Goal: Browse casually: Explore the website without a specific task or goal

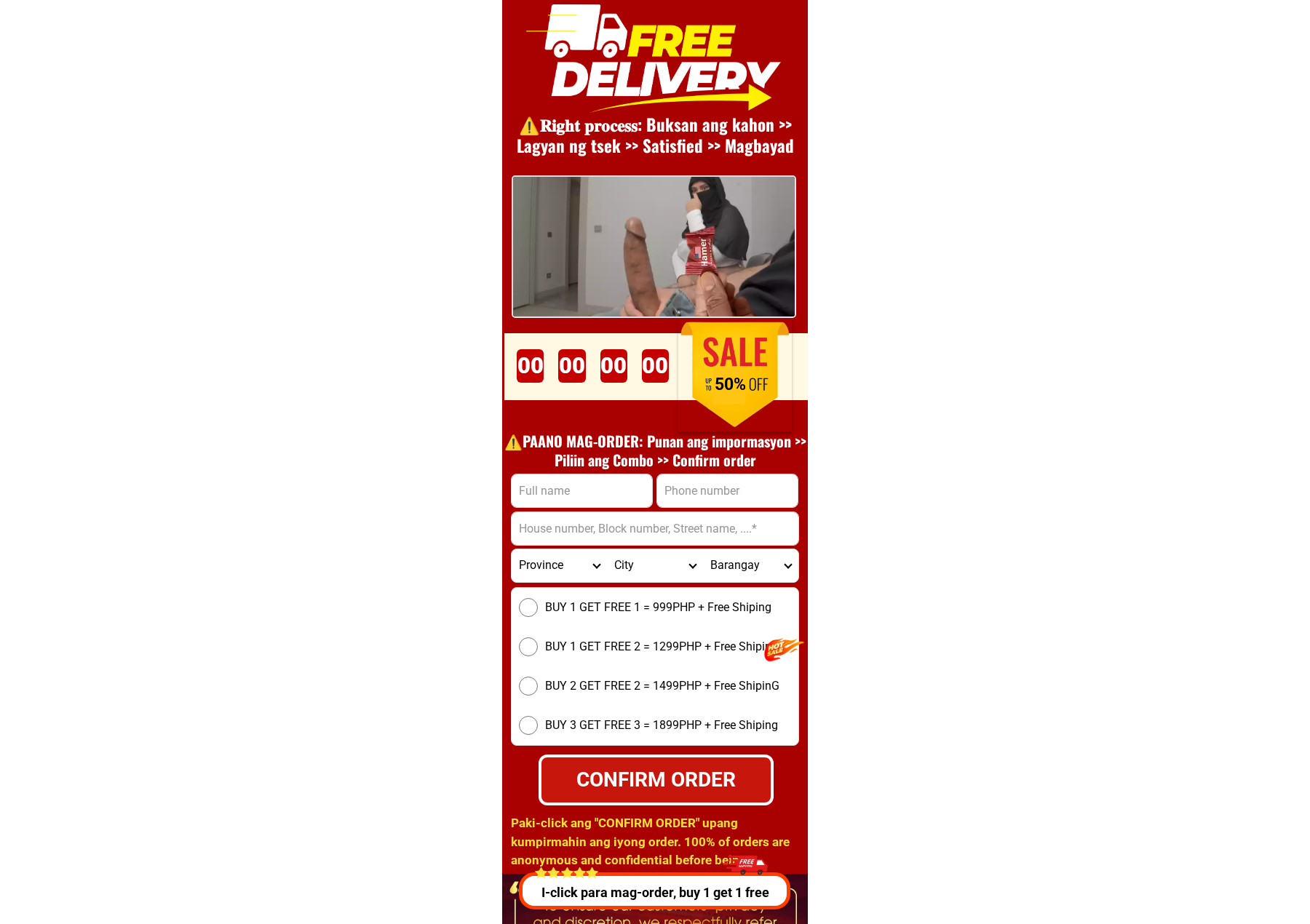
scroll to position [20020, 0]
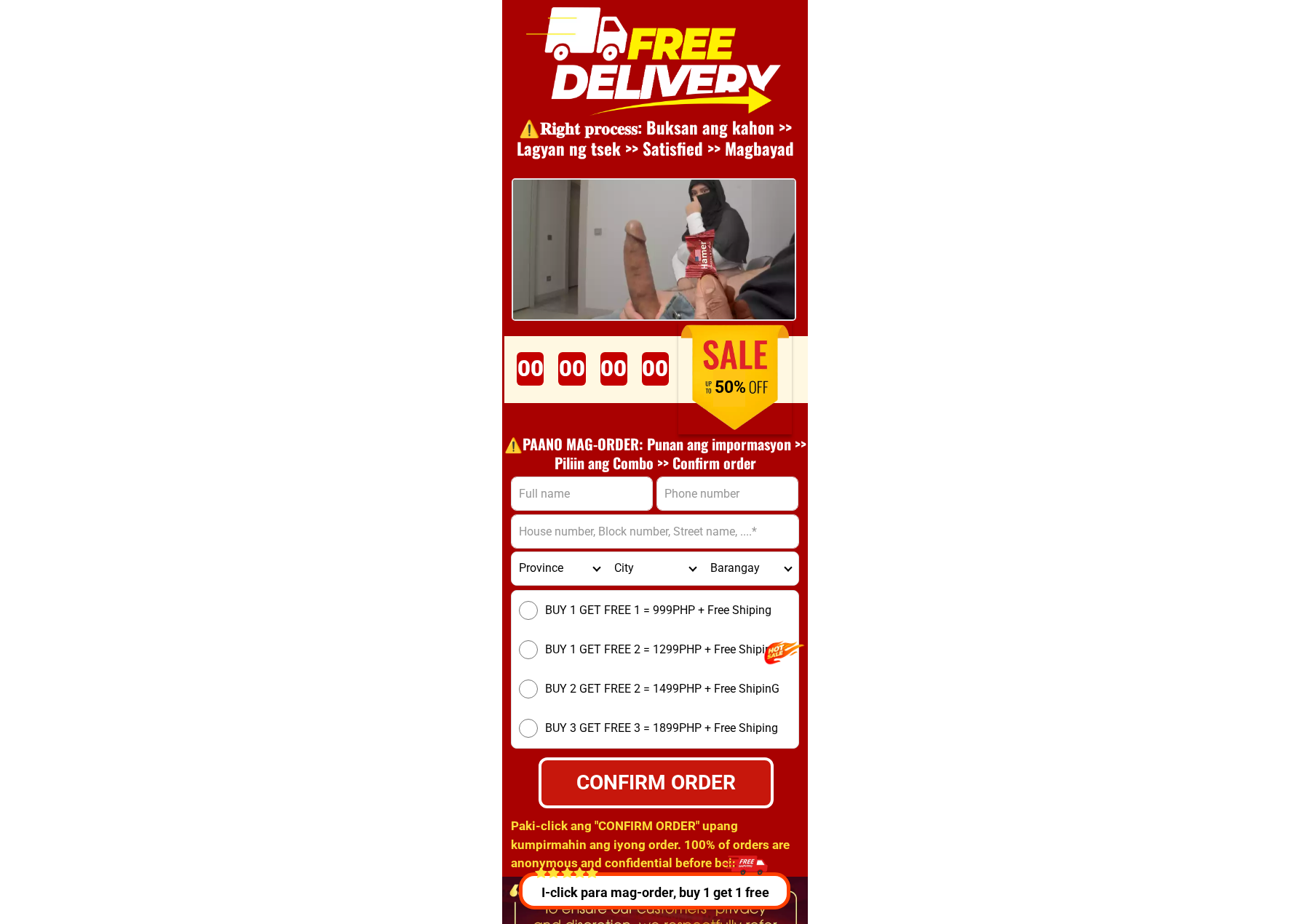
click at [598, 355] on div "00 Days 00 Hours 00 Minutes 00 Seconds" at bounding box center [593, 369] width 167 height 41
drag, startPoint x: 598, startPoint y: 355, endPoint x: 637, endPoint y: 453, distance: 105.5
click at [600, 356] on div "00 Days 00 Hours 00 Minutes 00 Seconds" at bounding box center [593, 369] width 167 height 41
click at [583, 372] on div "00 Days 00 Hours 00 Minutes 00 Seconds" at bounding box center [593, 369] width 167 height 41
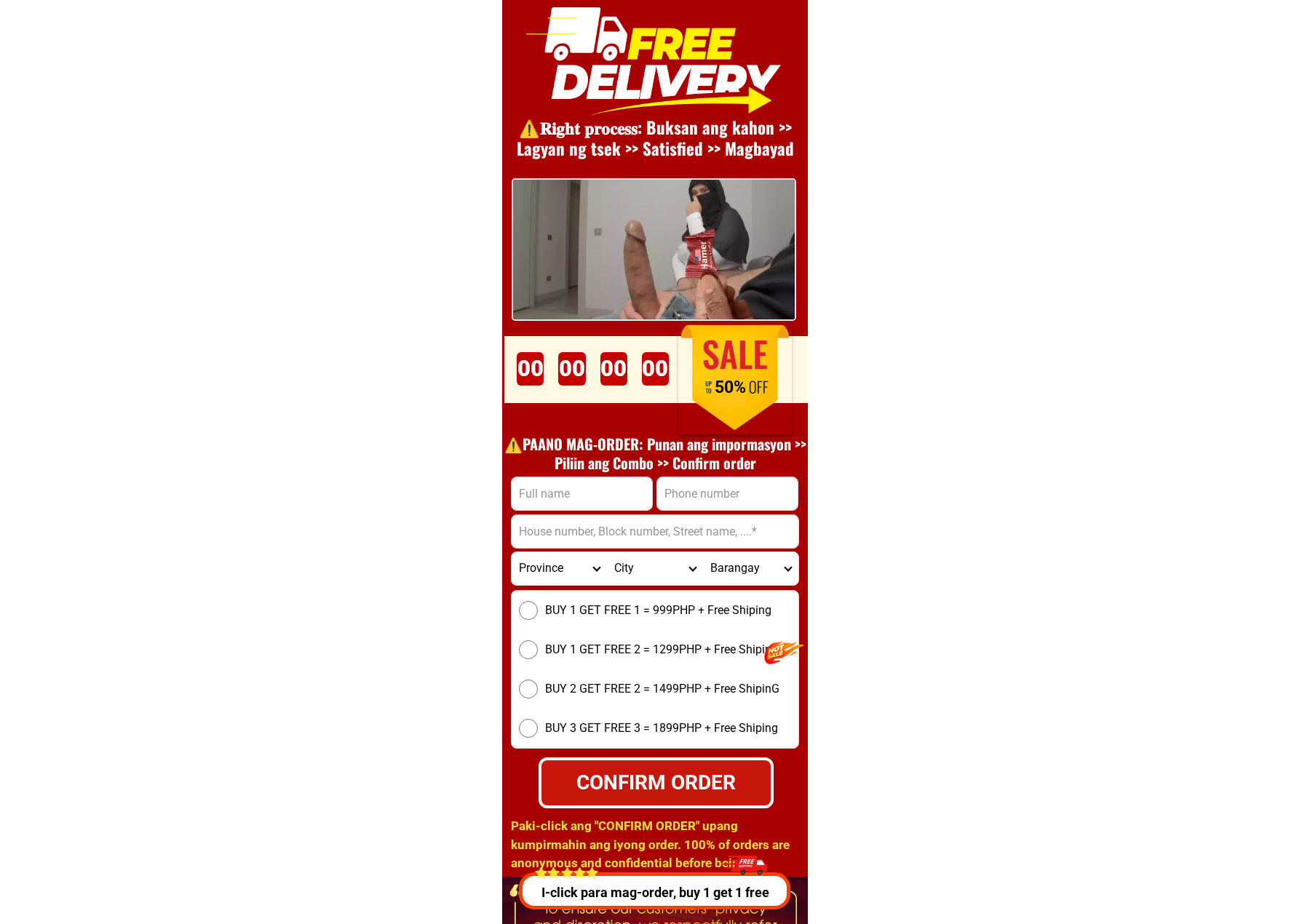
click at [504, 374] on div at bounding box center [658, 369] width 307 height 67
click at [525, 377] on div "00 Days 00 Hours 00 Minutes 00 Seconds" at bounding box center [593, 369] width 167 height 41
drag, startPoint x: 525, startPoint y: 377, endPoint x: 571, endPoint y: 438, distance: 76.4
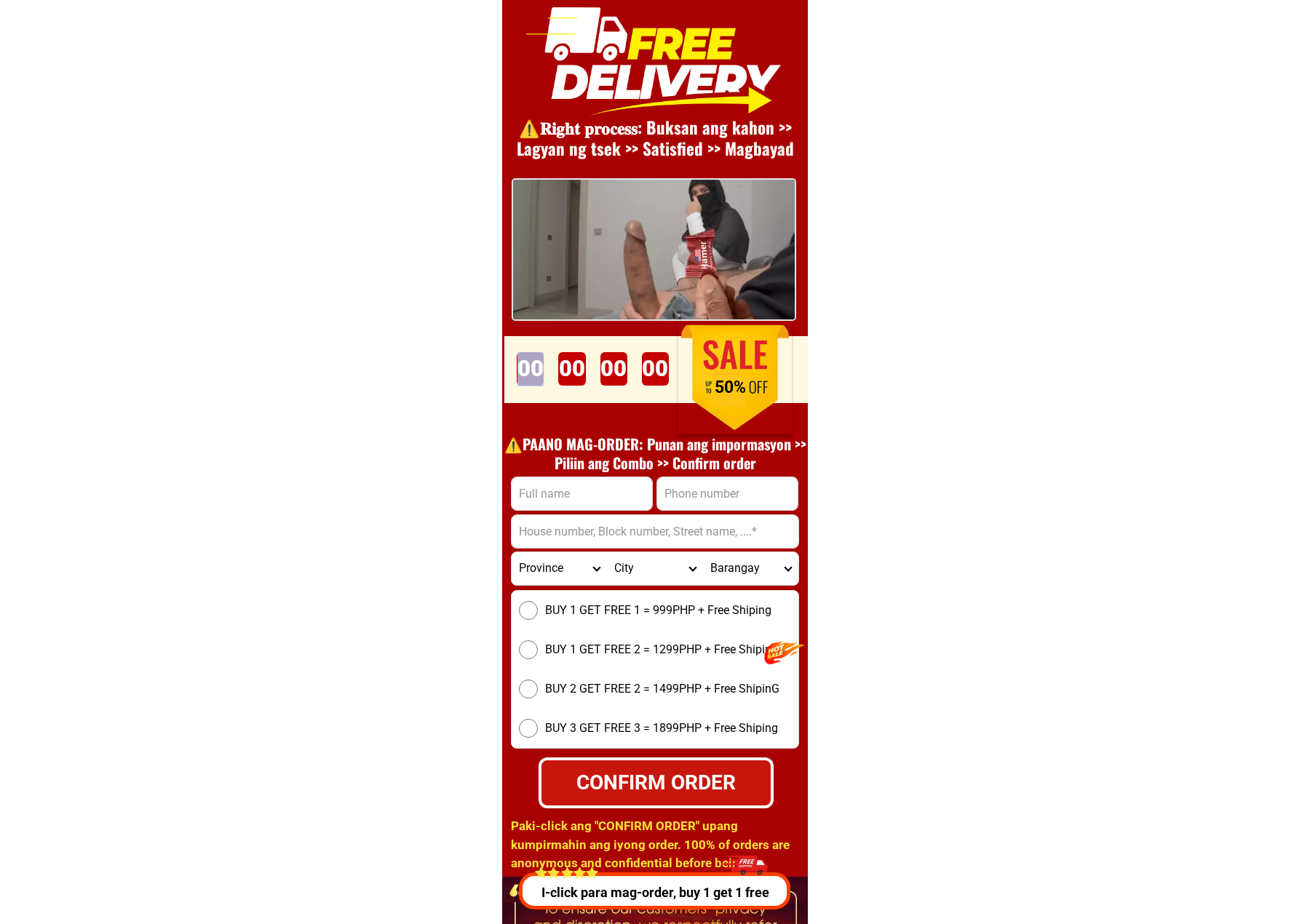
click at [527, 380] on div "00 Days 00 Hours 00 Minutes 00 Seconds" at bounding box center [593, 369] width 167 height 41
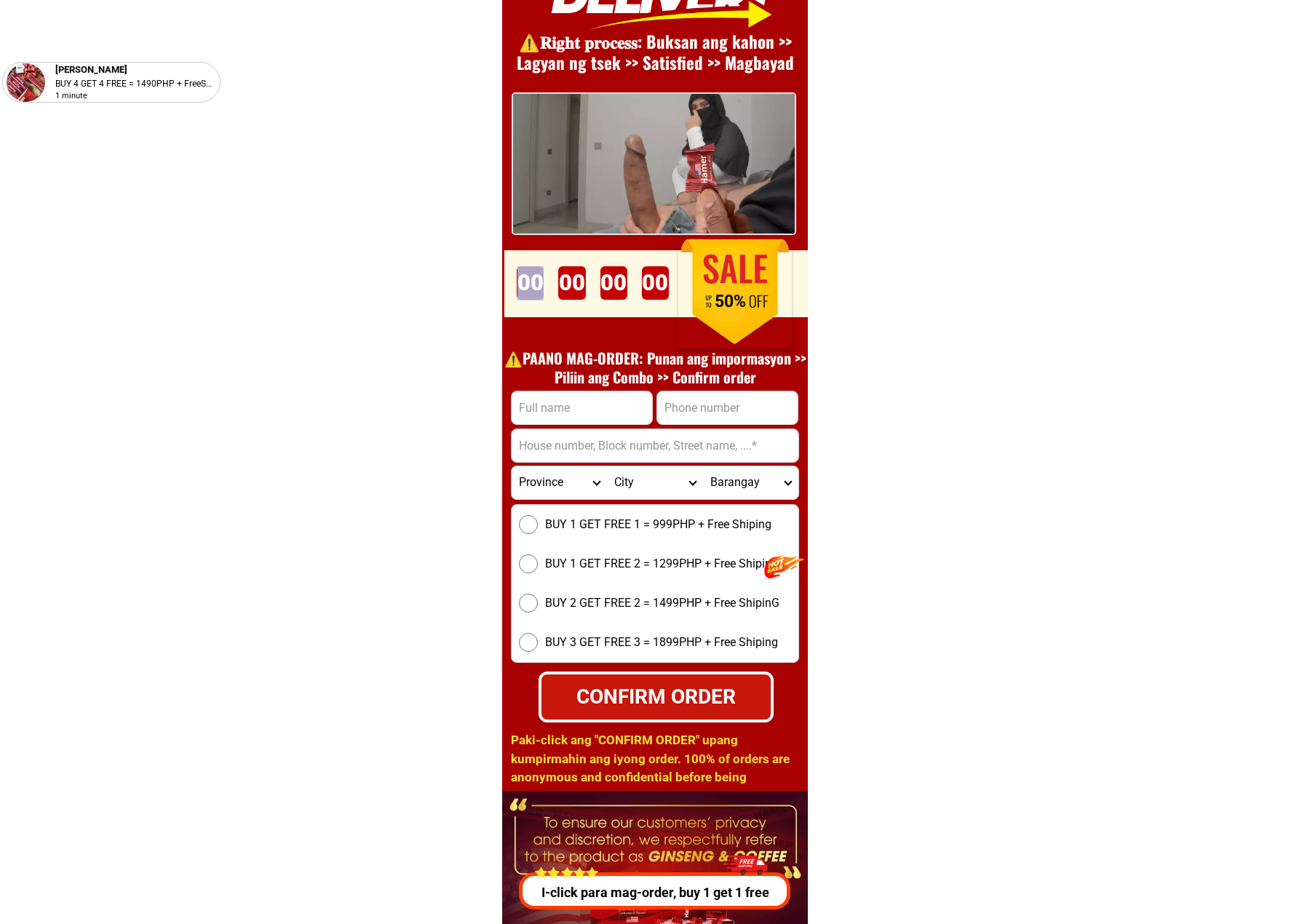
scroll to position [20116, 0]
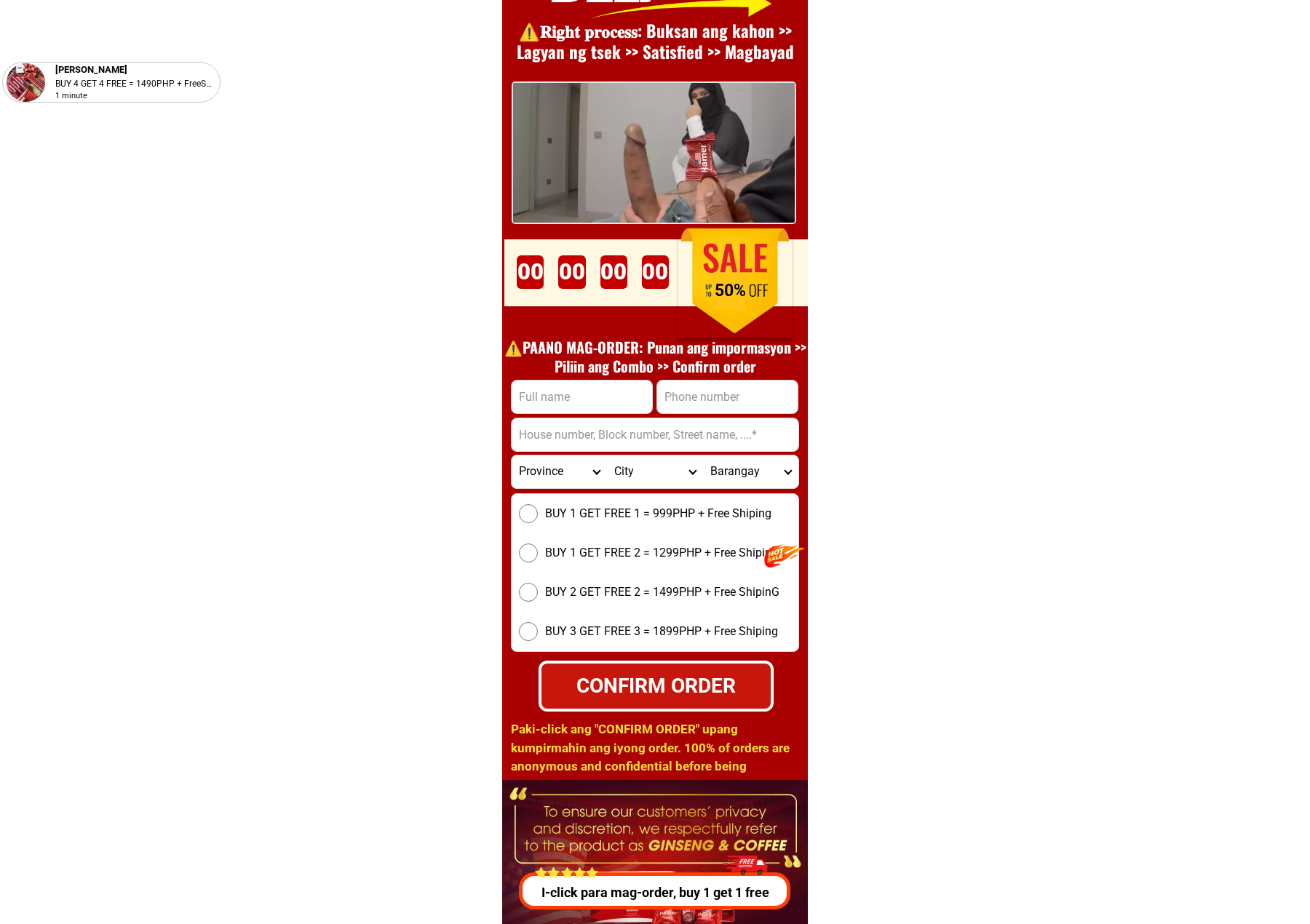
click at [620, 262] on div "00 Days 00 Hours 00 Minutes 00 Seconds" at bounding box center [593, 272] width 167 height 41
click at [535, 279] on div "00 Days 00 Hours 00 Minutes 00 Seconds" at bounding box center [593, 272] width 167 height 41
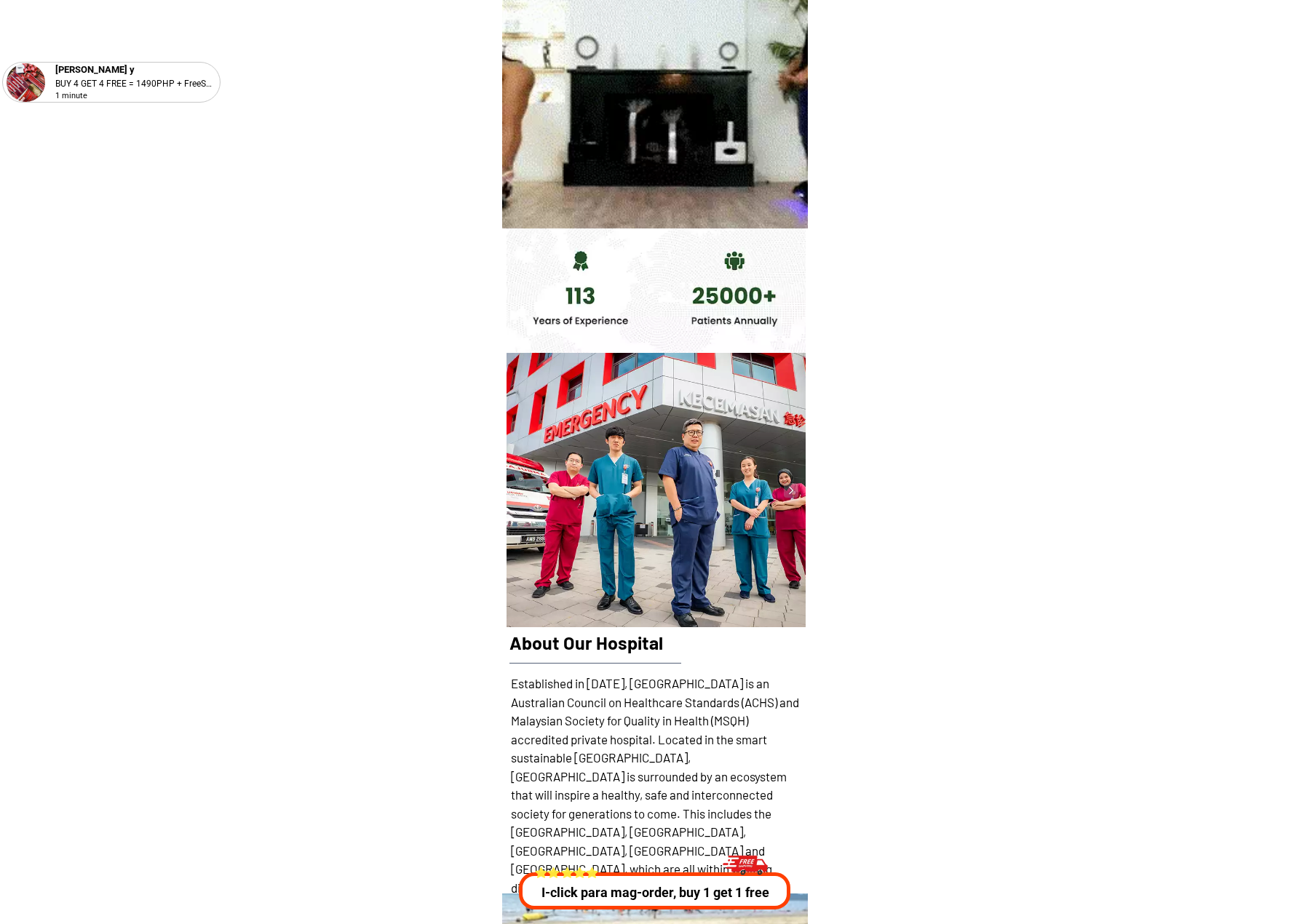
scroll to position [22153, 0]
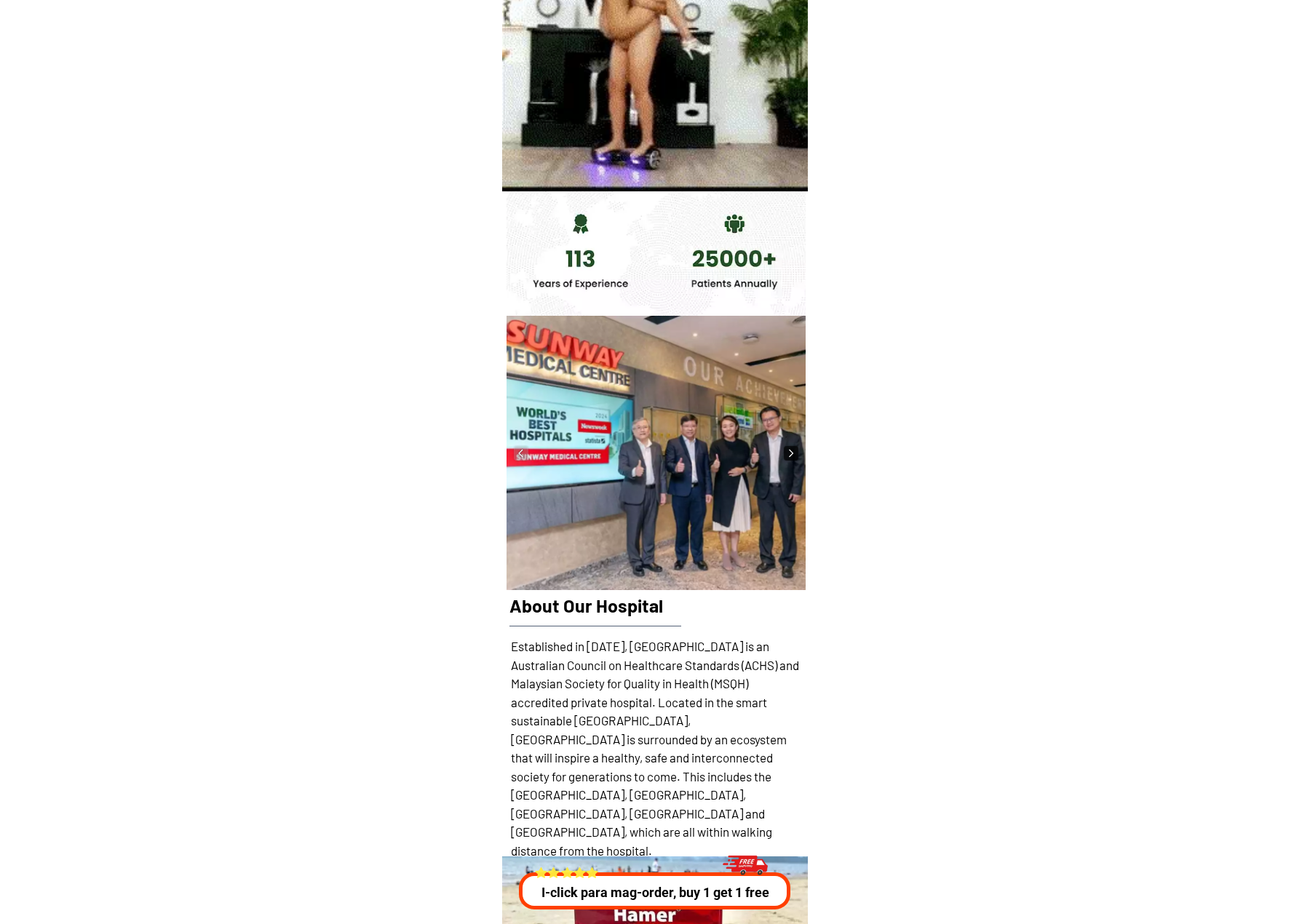
click at [795, 453] on img at bounding box center [791, 453] width 14 height 14
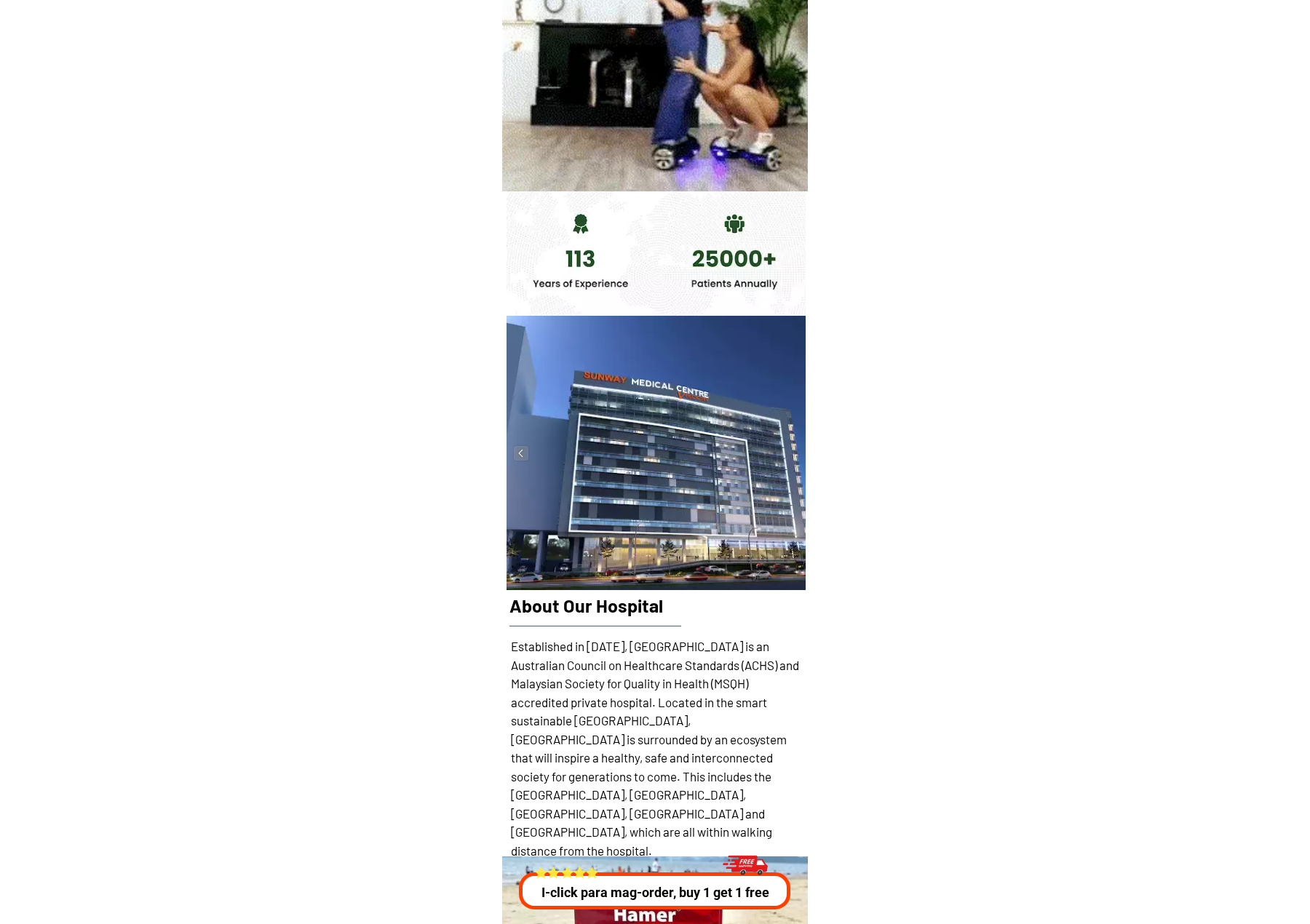
click at [795, 453] on div at bounding box center [656, 453] width 299 height 275
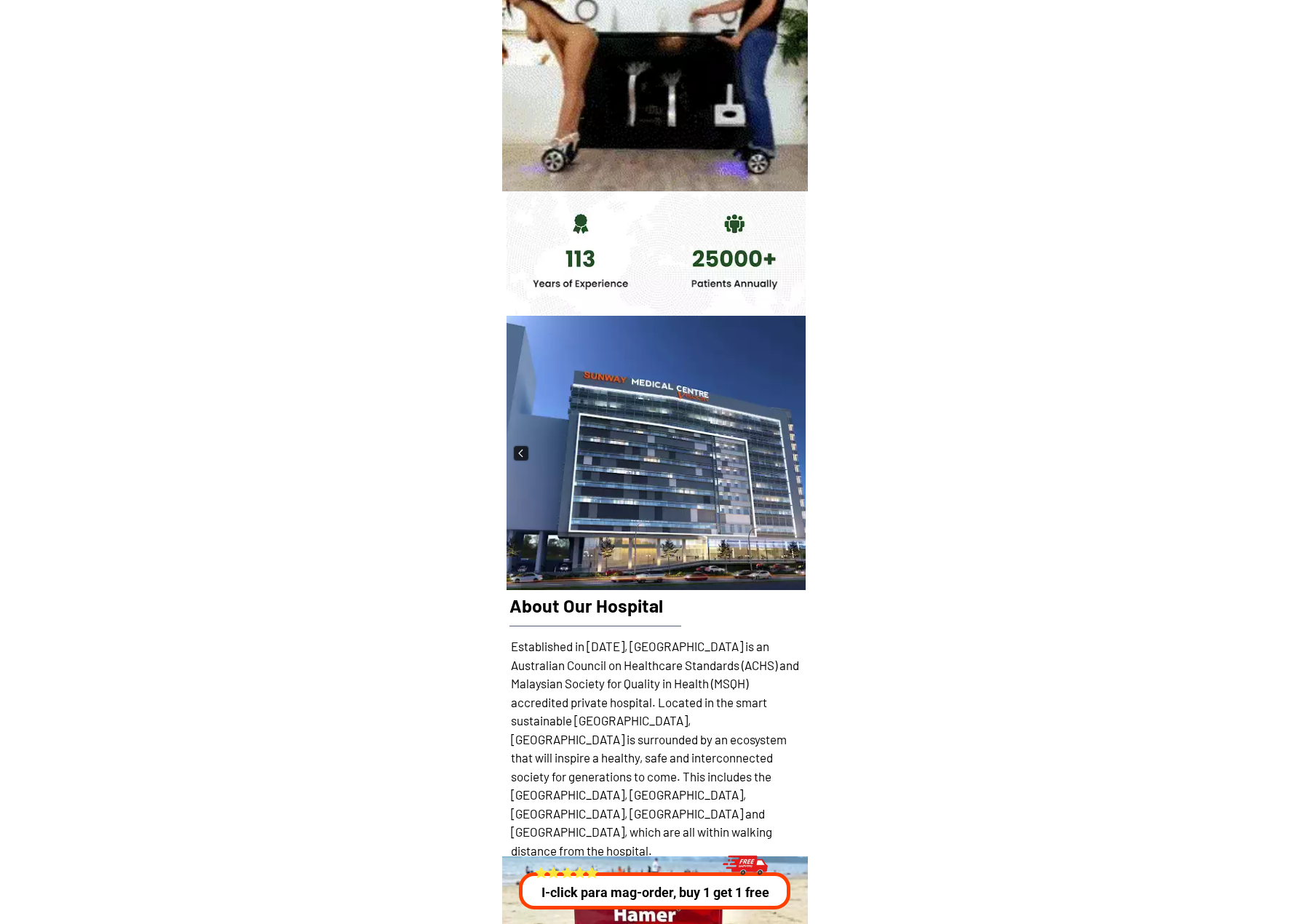
click at [517, 457] on img at bounding box center [521, 453] width 14 height 14
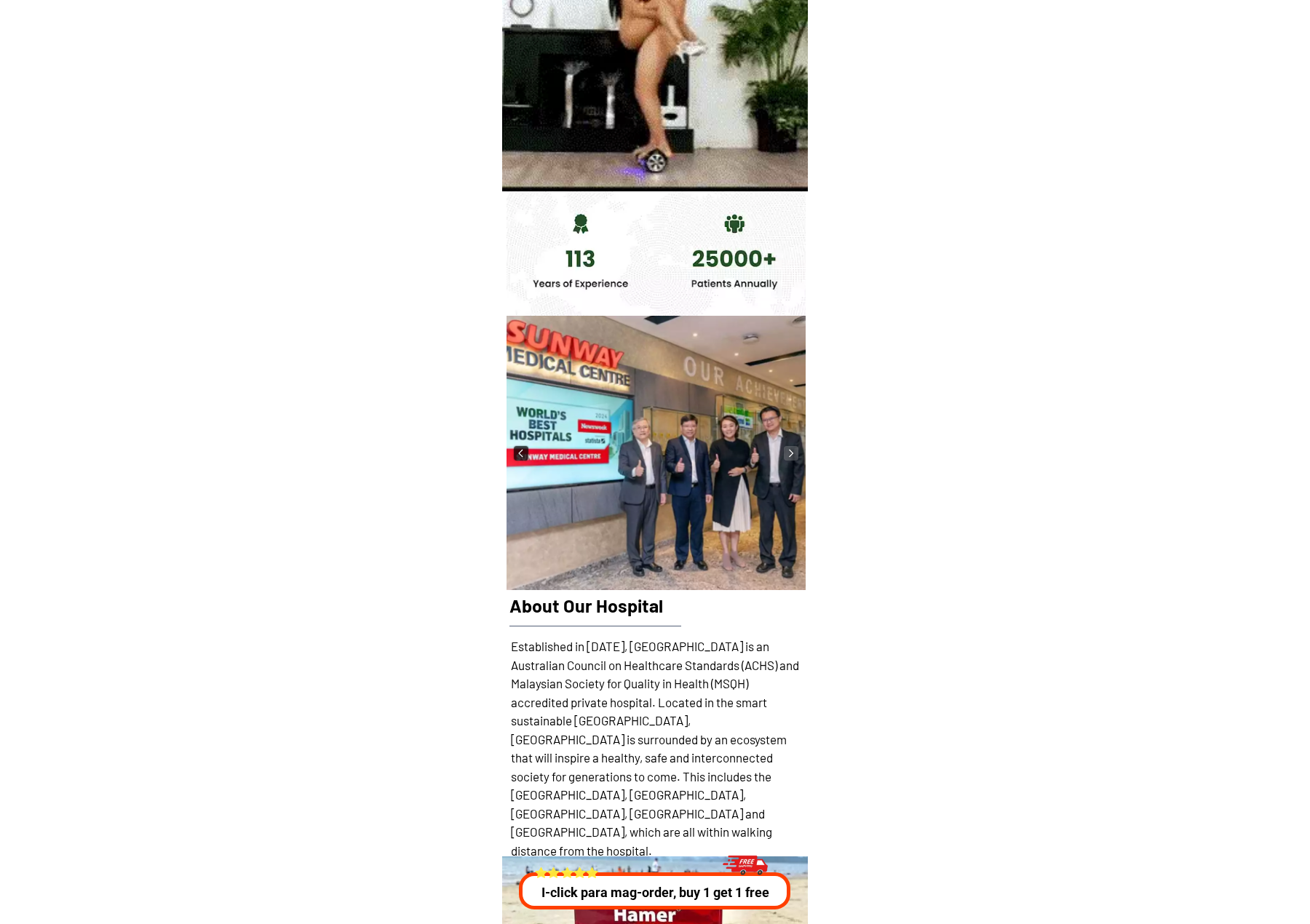
click at [517, 457] on img at bounding box center [521, 453] width 14 height 14
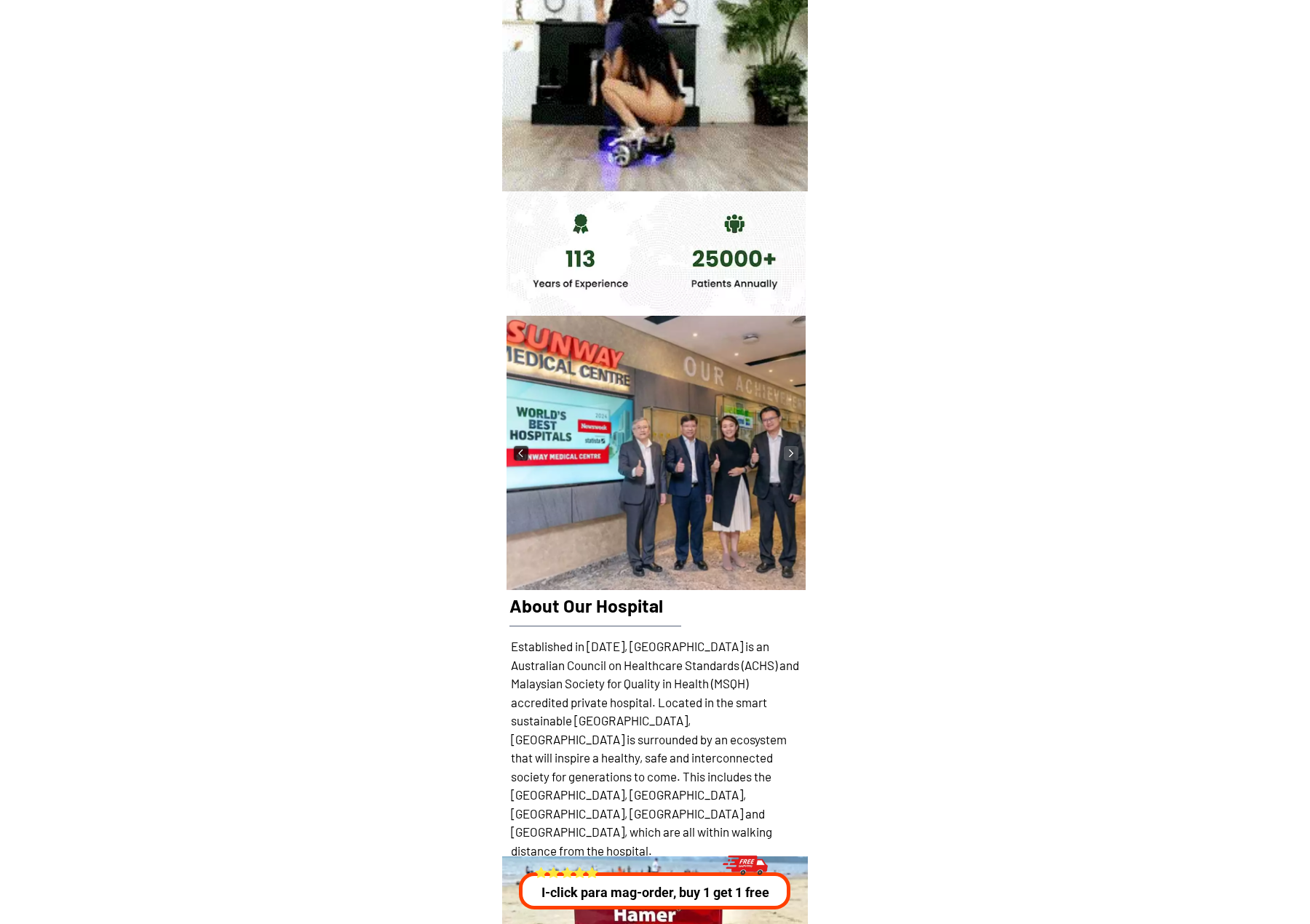
click at [517, 457] on img at bounding box center [521, 453] width 14 height 14
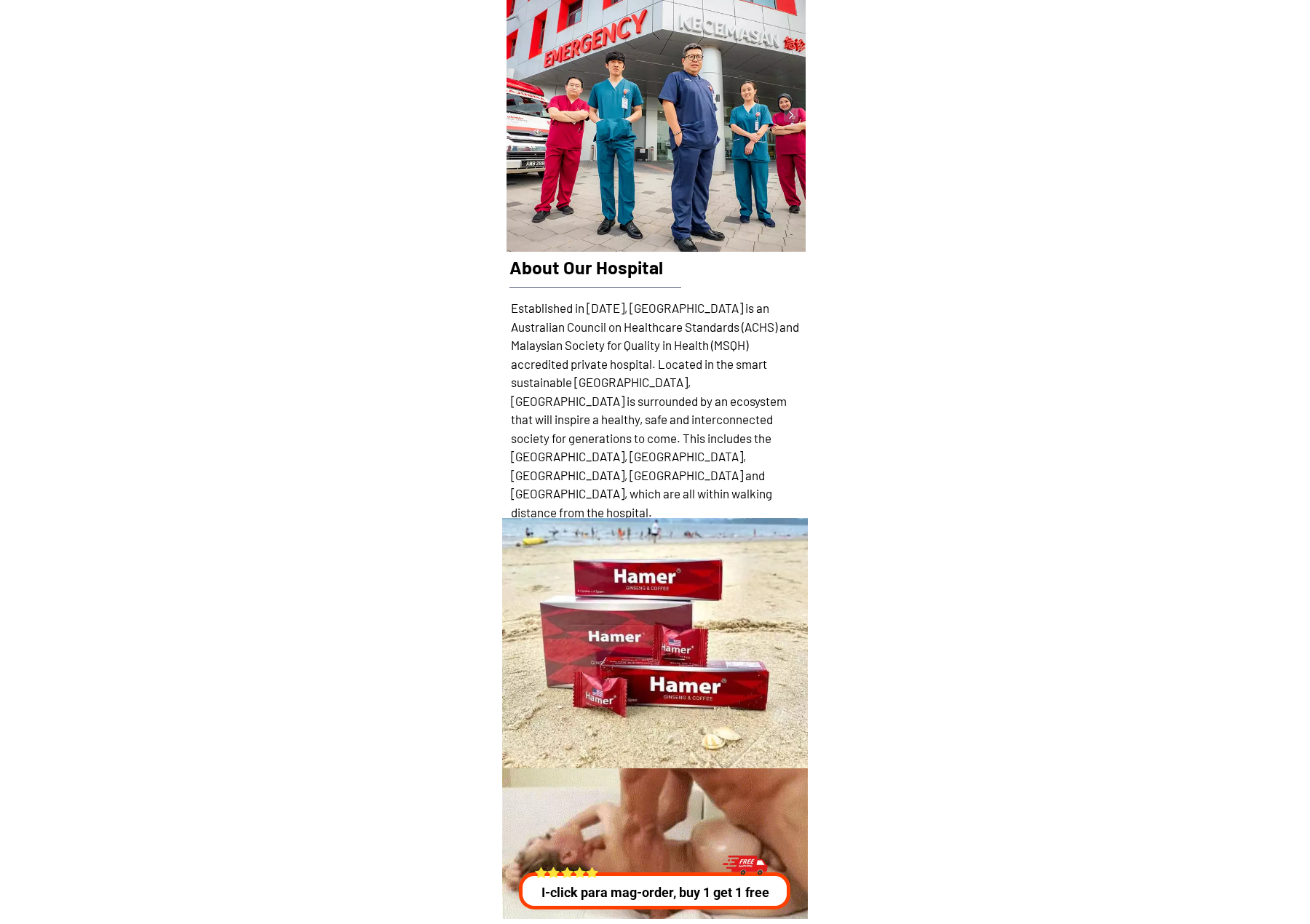
scroll to position [22541, 0]
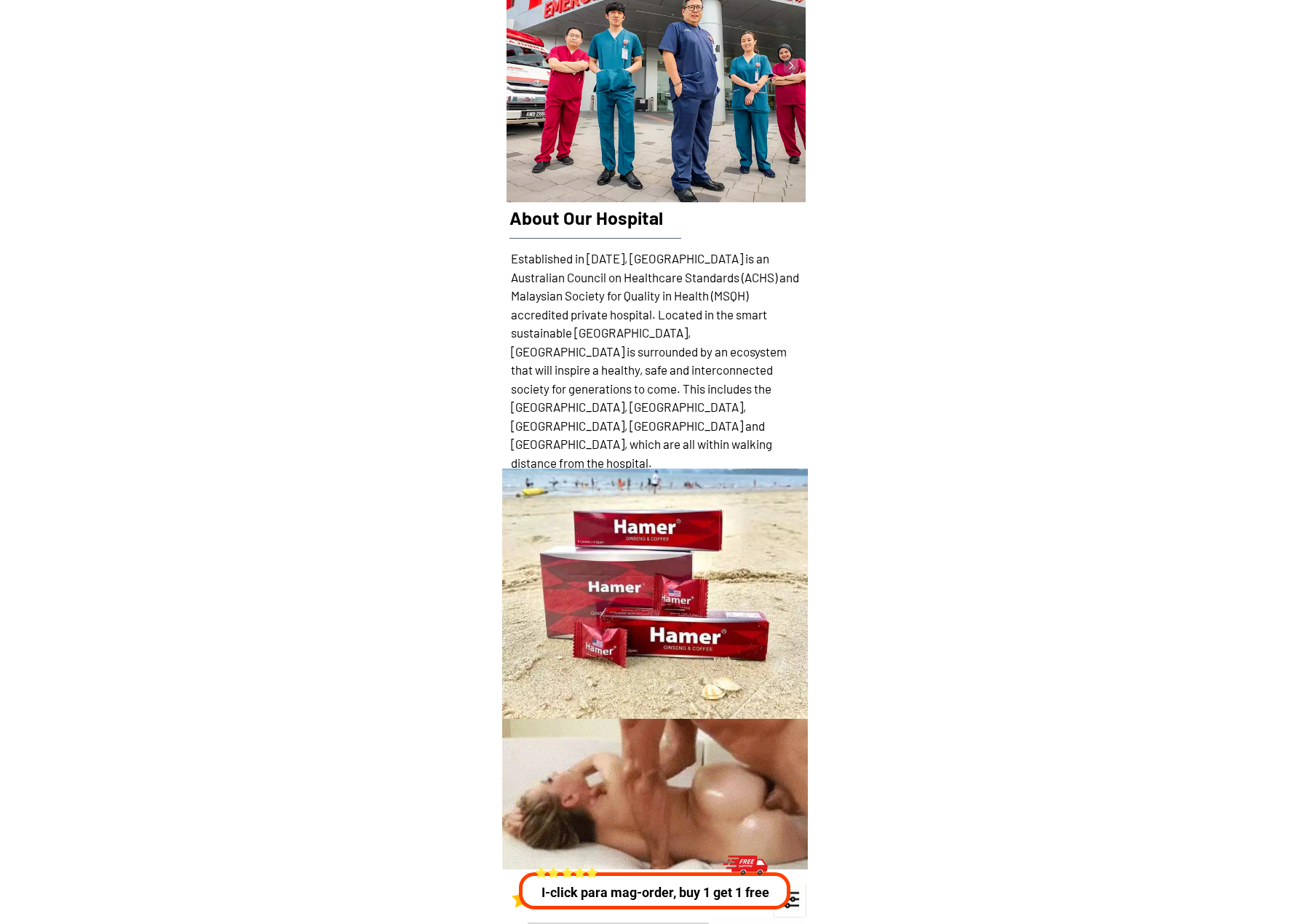
click at [575, 385] on h1 "Established in [DATE], [GEOGRAPHIC_DATA] is an Australian Council on Healthcare…" at bounding box center [656, 361] width 291 height 222
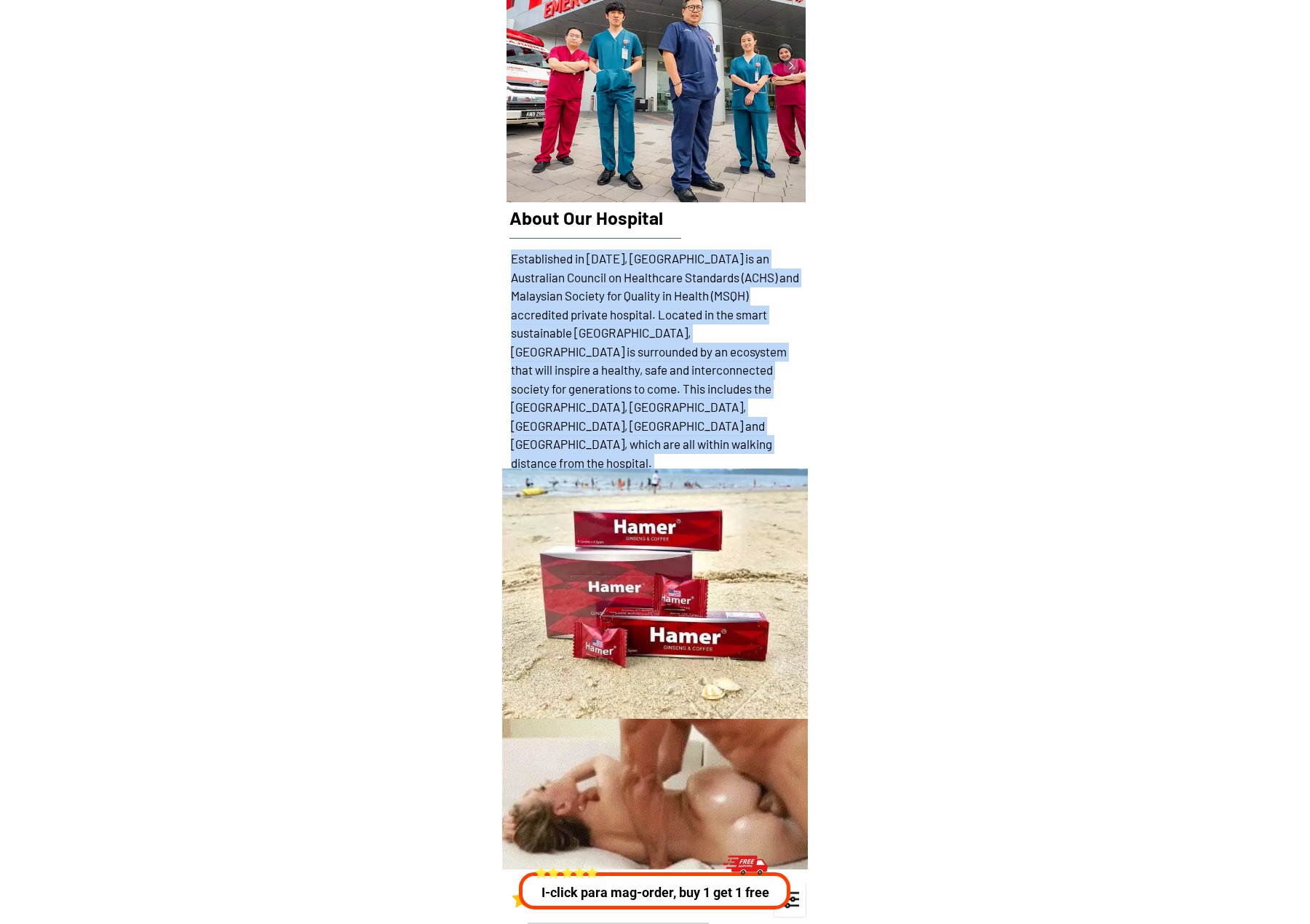
click at [575, 385] on h1 "Established in [DATE], [GEOGRAPHIC_DATA] is an Australian Council on Healthcare…" at bounding box center [656, 361] width 291 height 222
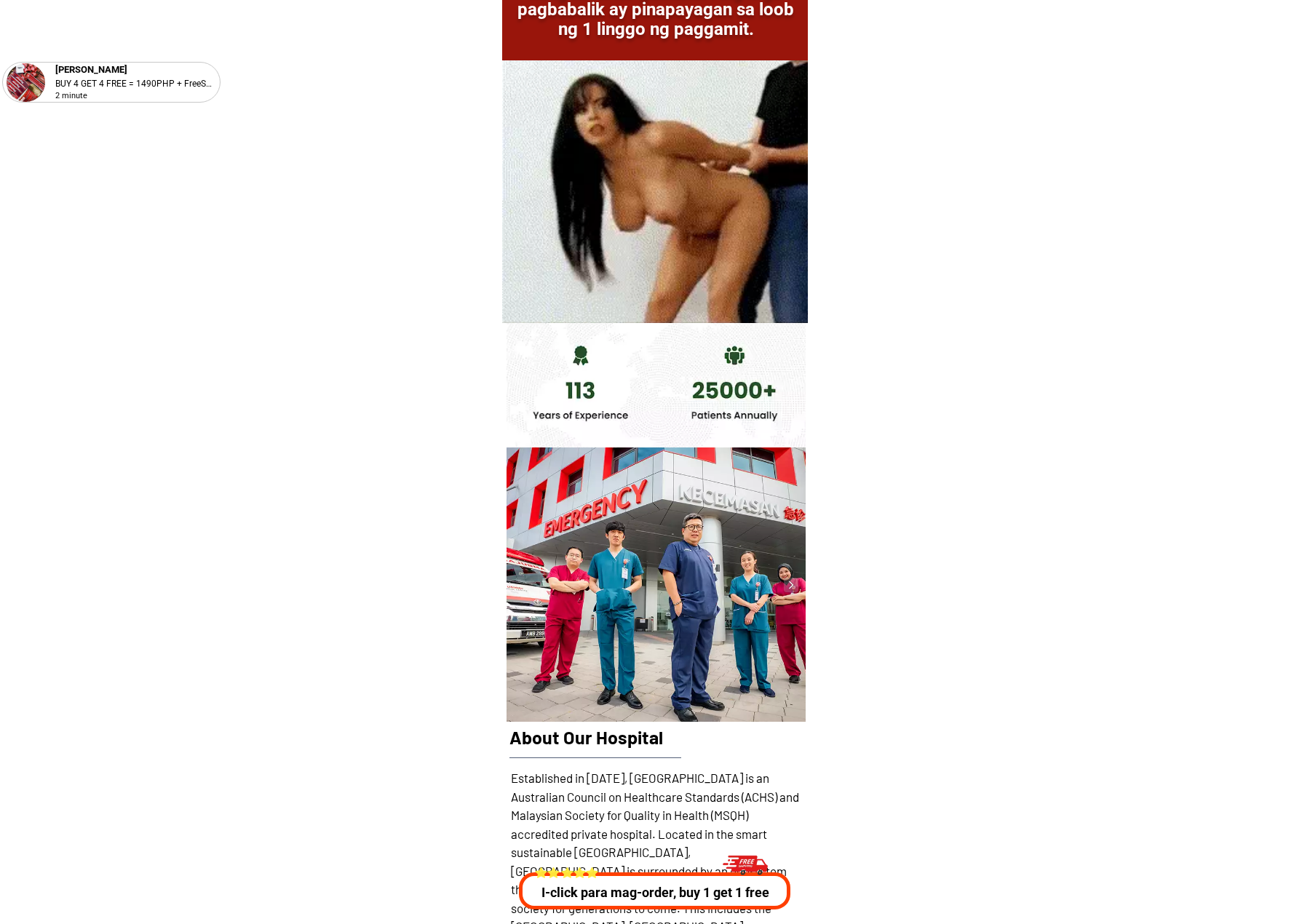
scroll to position [21959, 0]
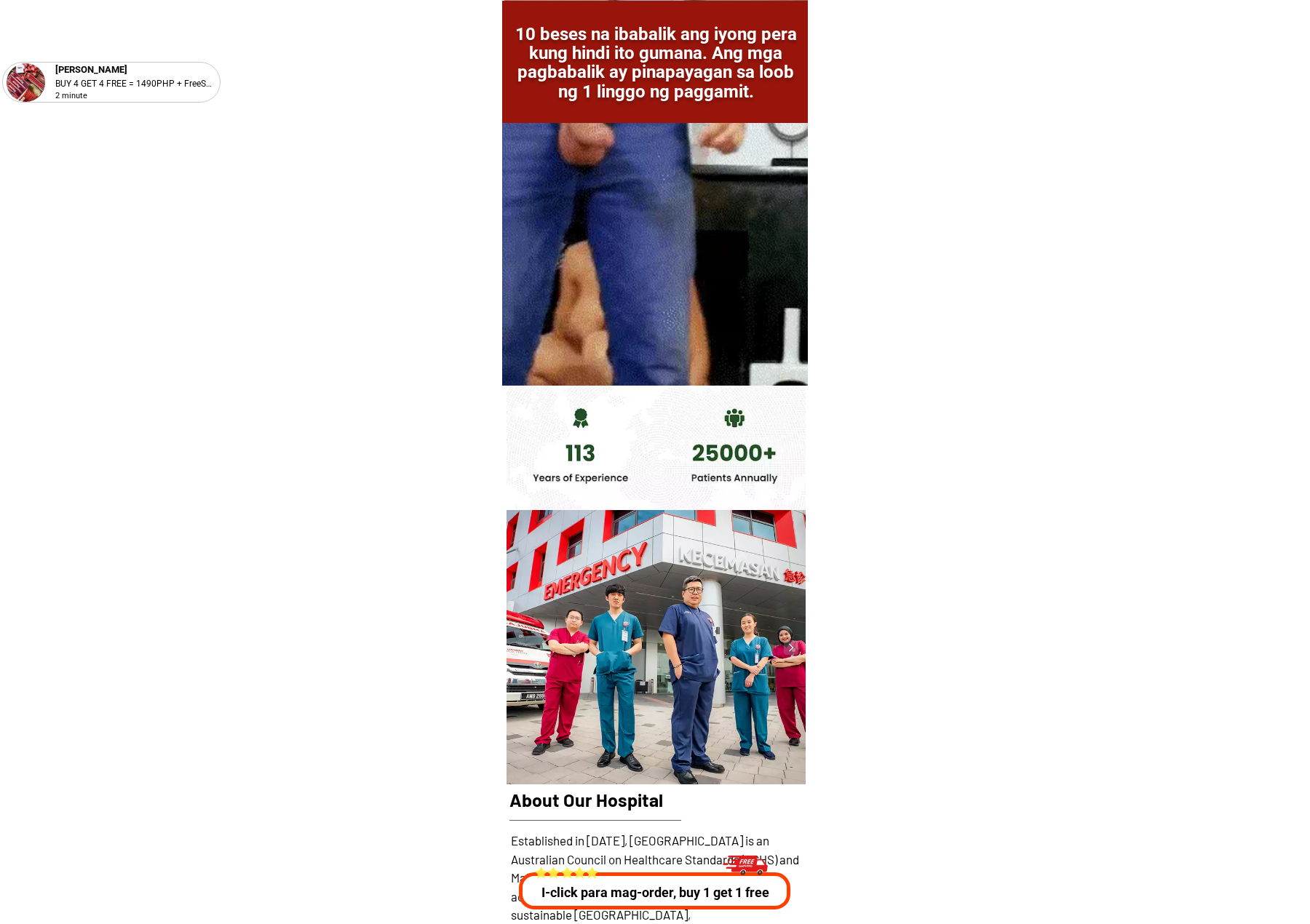
click at [780, 645] on div at bounding box center [656, 648] width 299 height 275
click at [784, 649] on img at bounding box center [791, 648] width 14 height 14
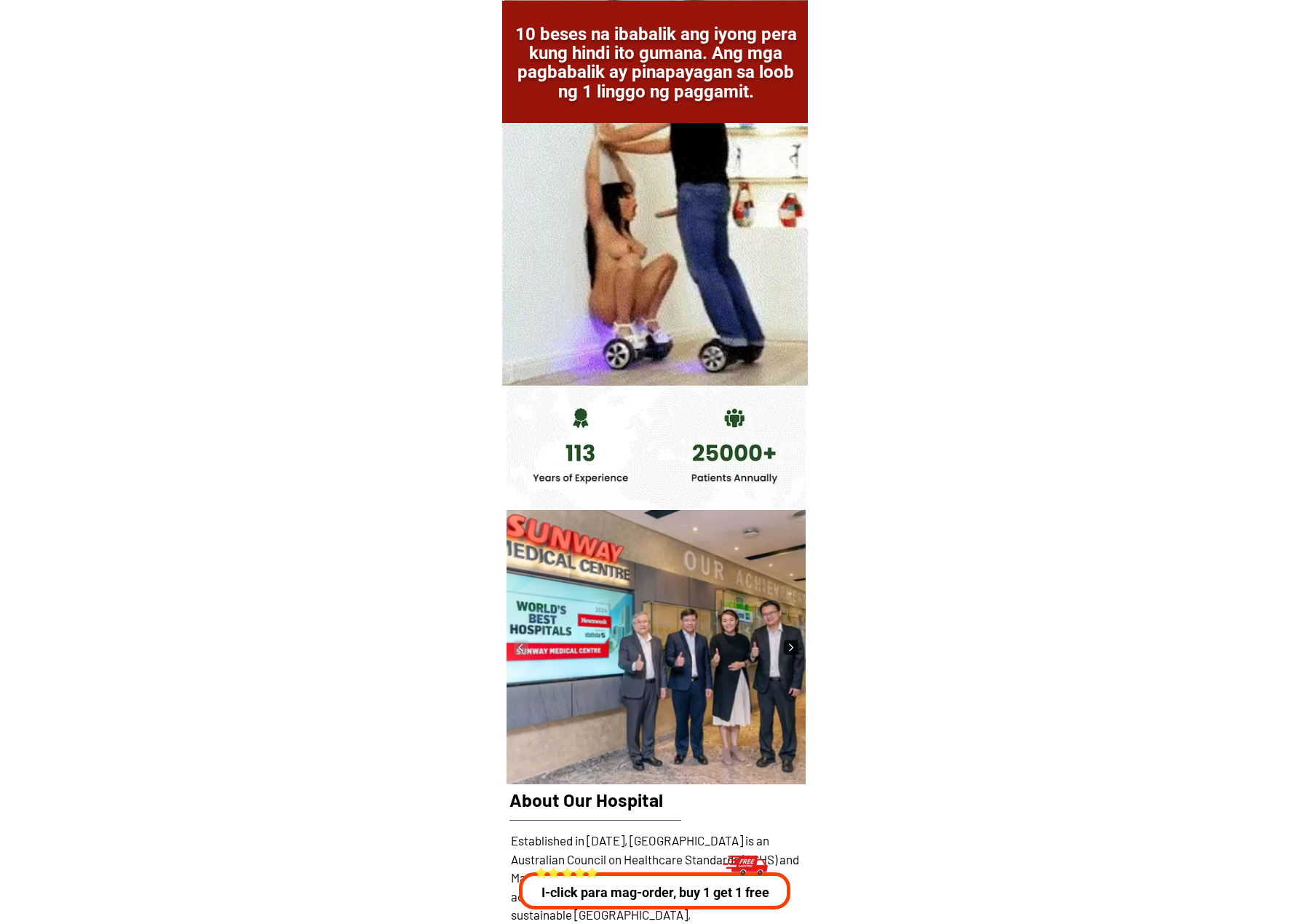
click at [784, 650] on img at bounding box center [791, 648] width 14 height 14
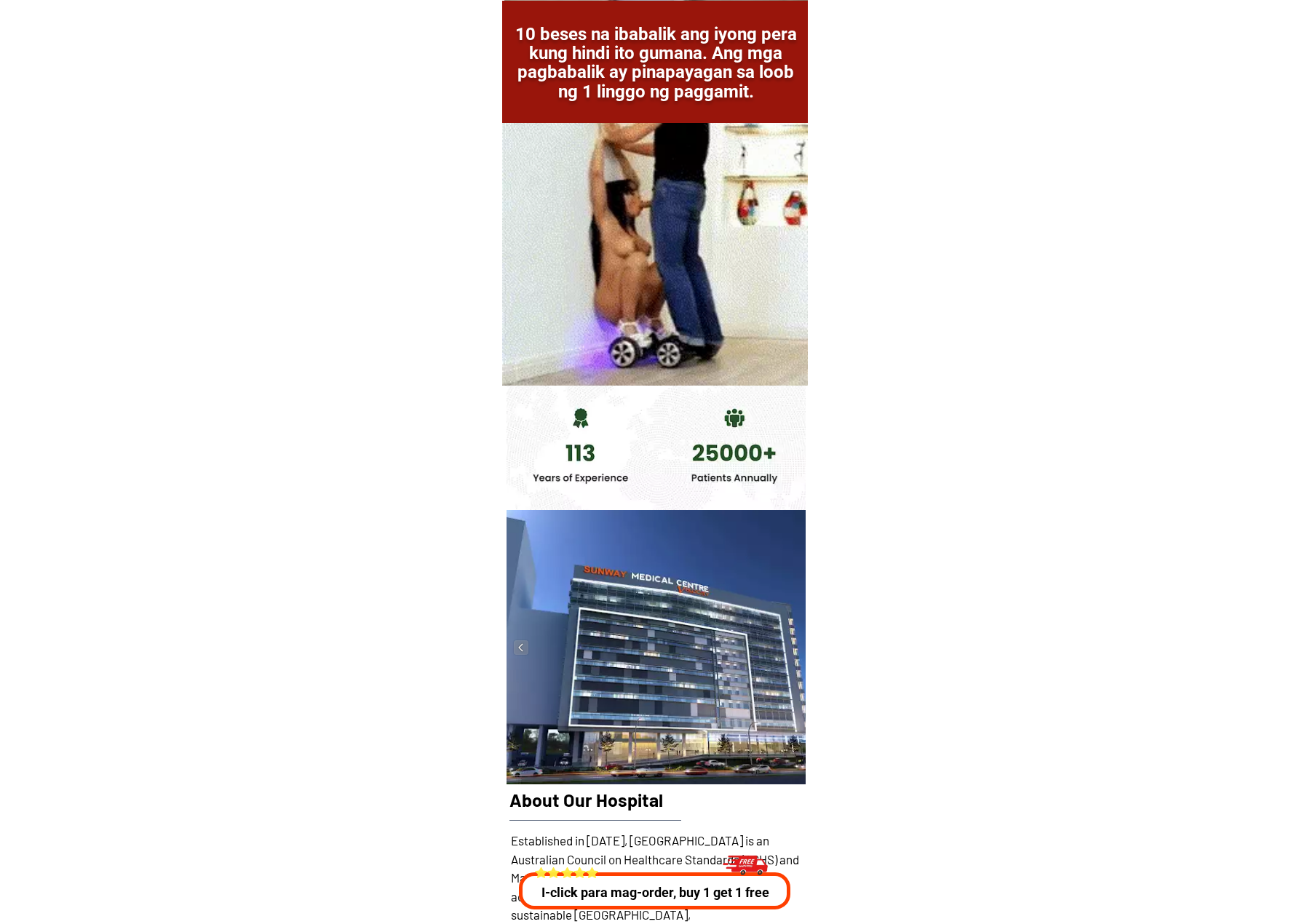
click at [784, 650] on div at bounding box center [656, 648] width 299 height 275
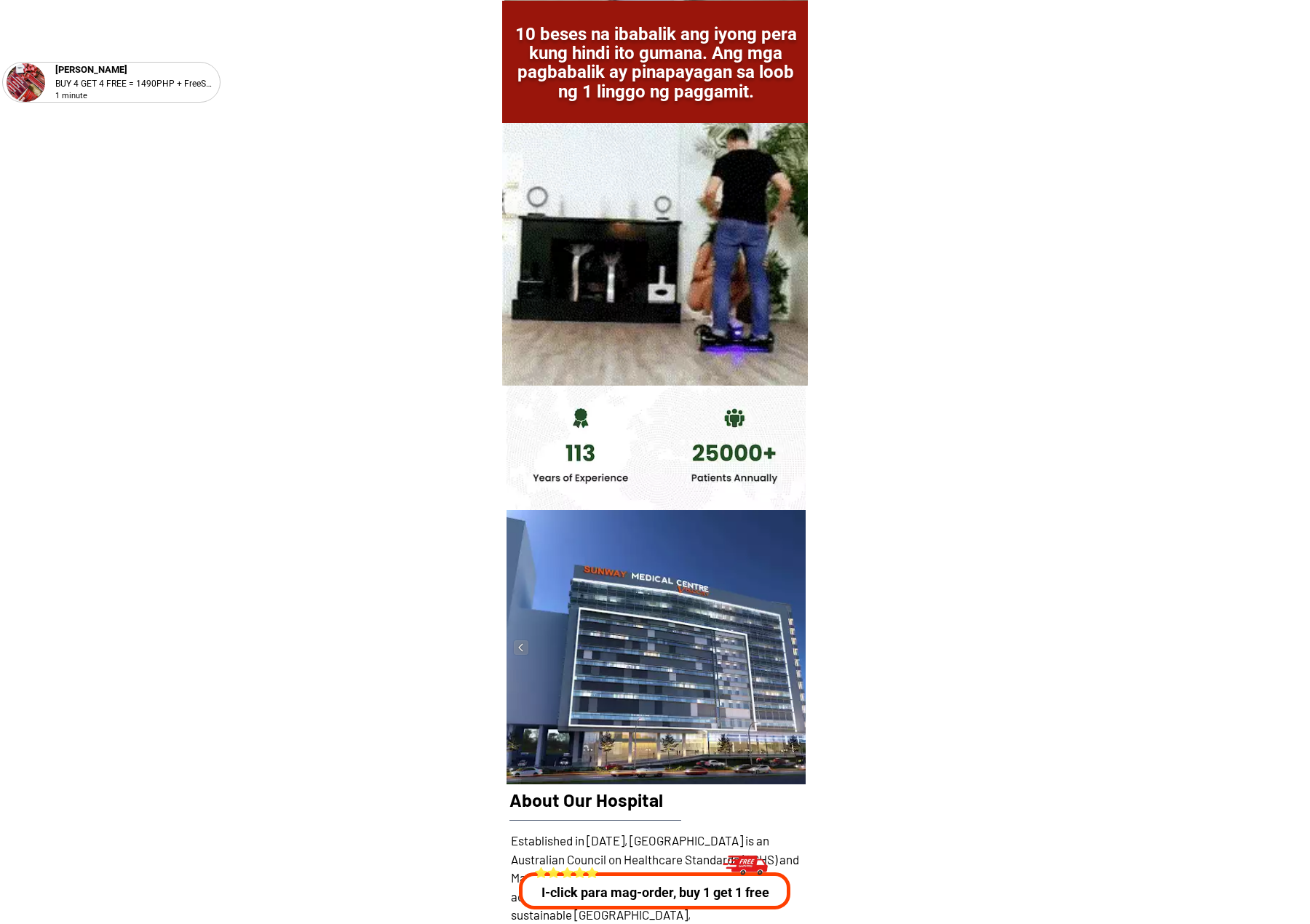
click at [793, 659] on div at bounding box center [656, 648] width 299 height 275
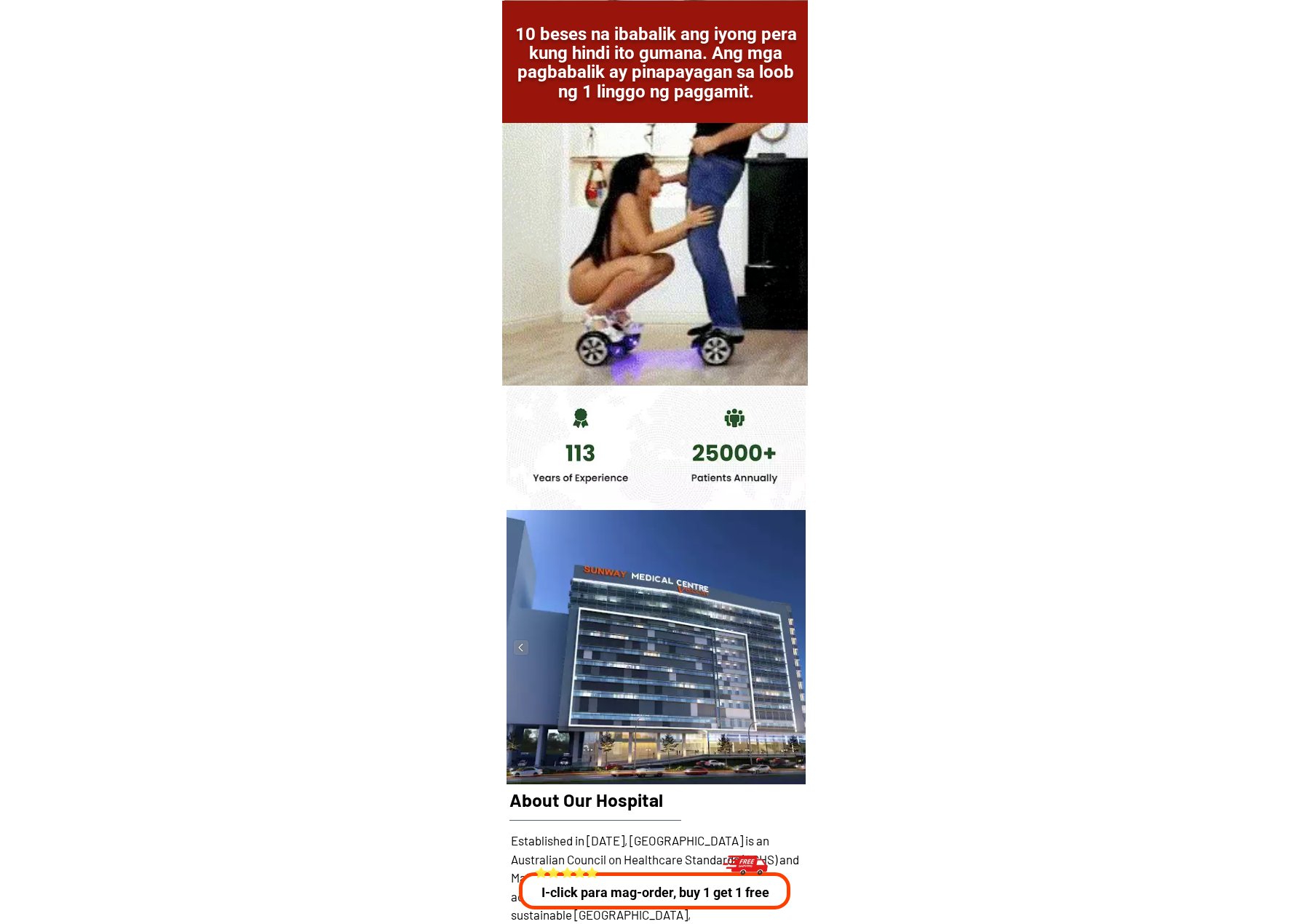
click at [526, 661] on div at bounding box center [656, 648] width 299 height 275
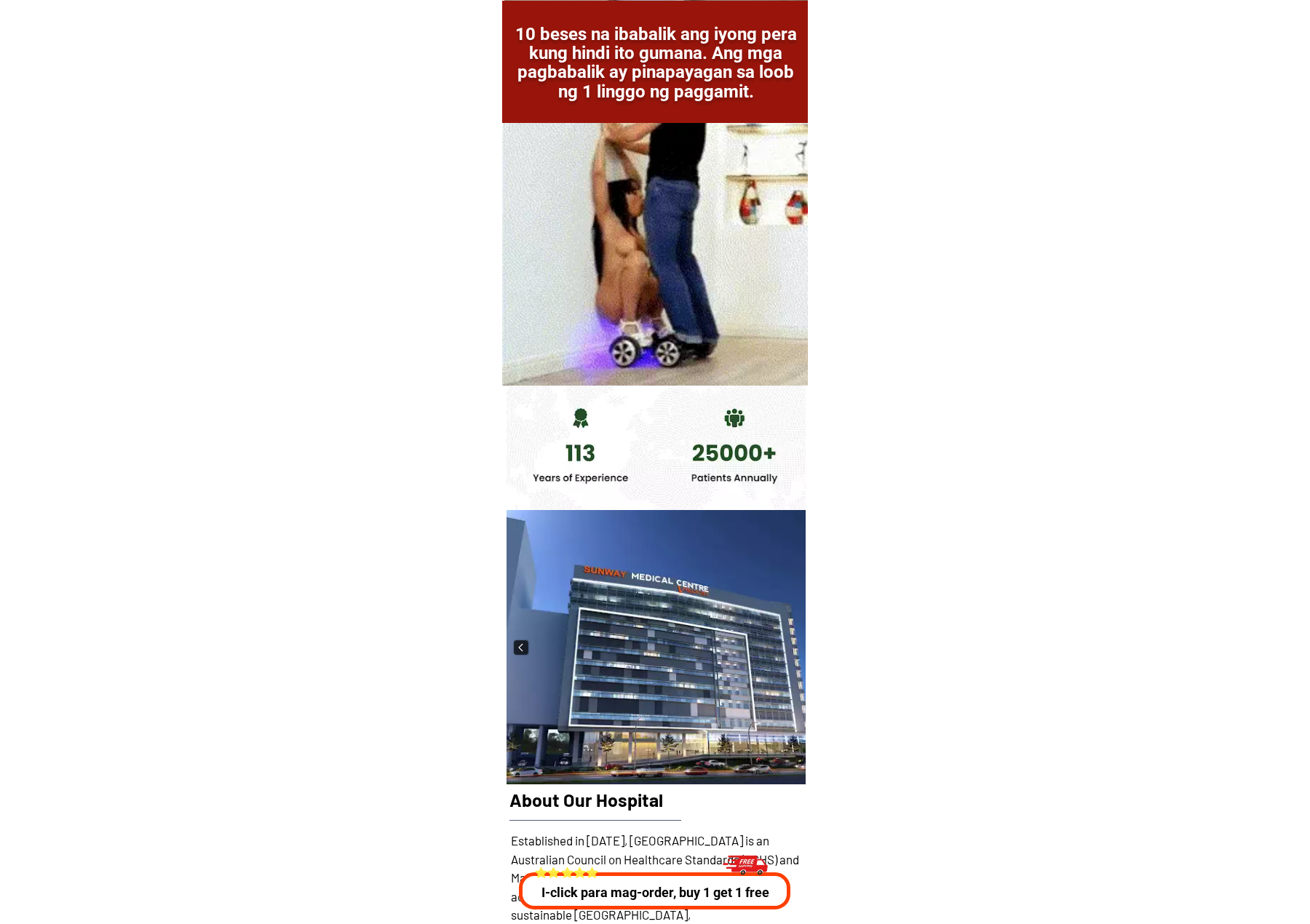
click at [519, 645] on img at bounding box center [521, 648] width 14 height 14
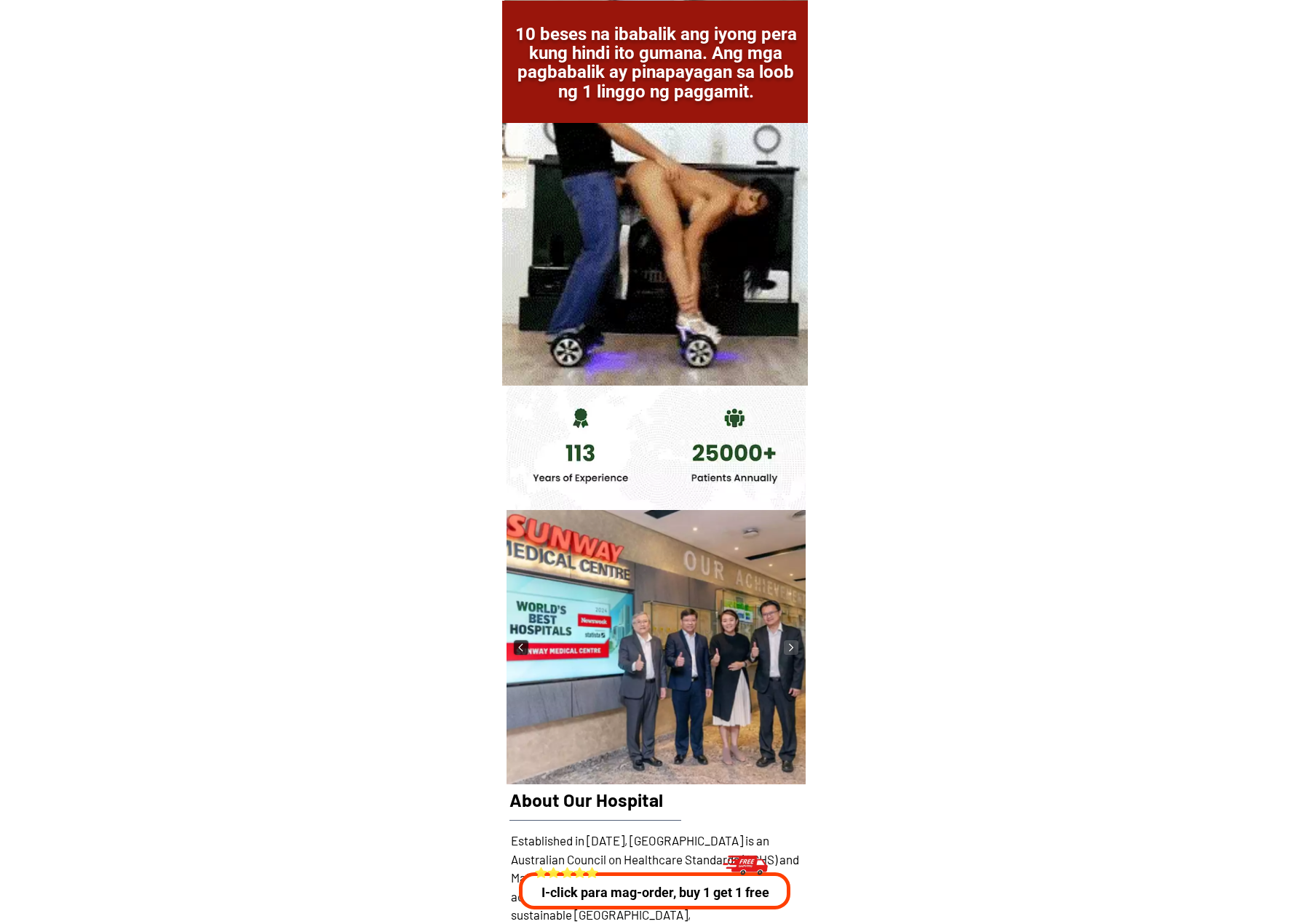
click at [515, 653] on img at bounding box center [521, 648] width 14 height 14
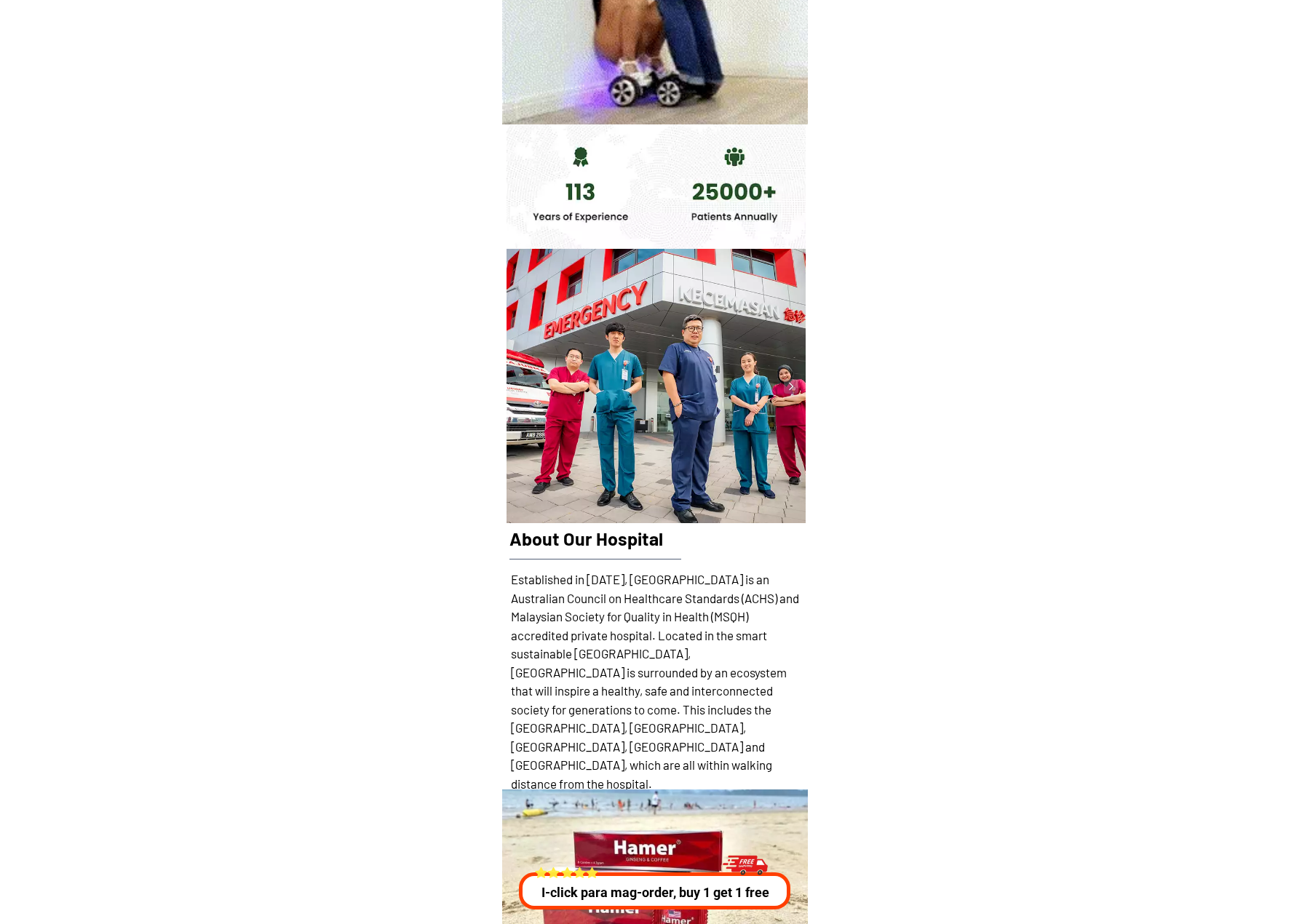
scroll to position [22250, 0]
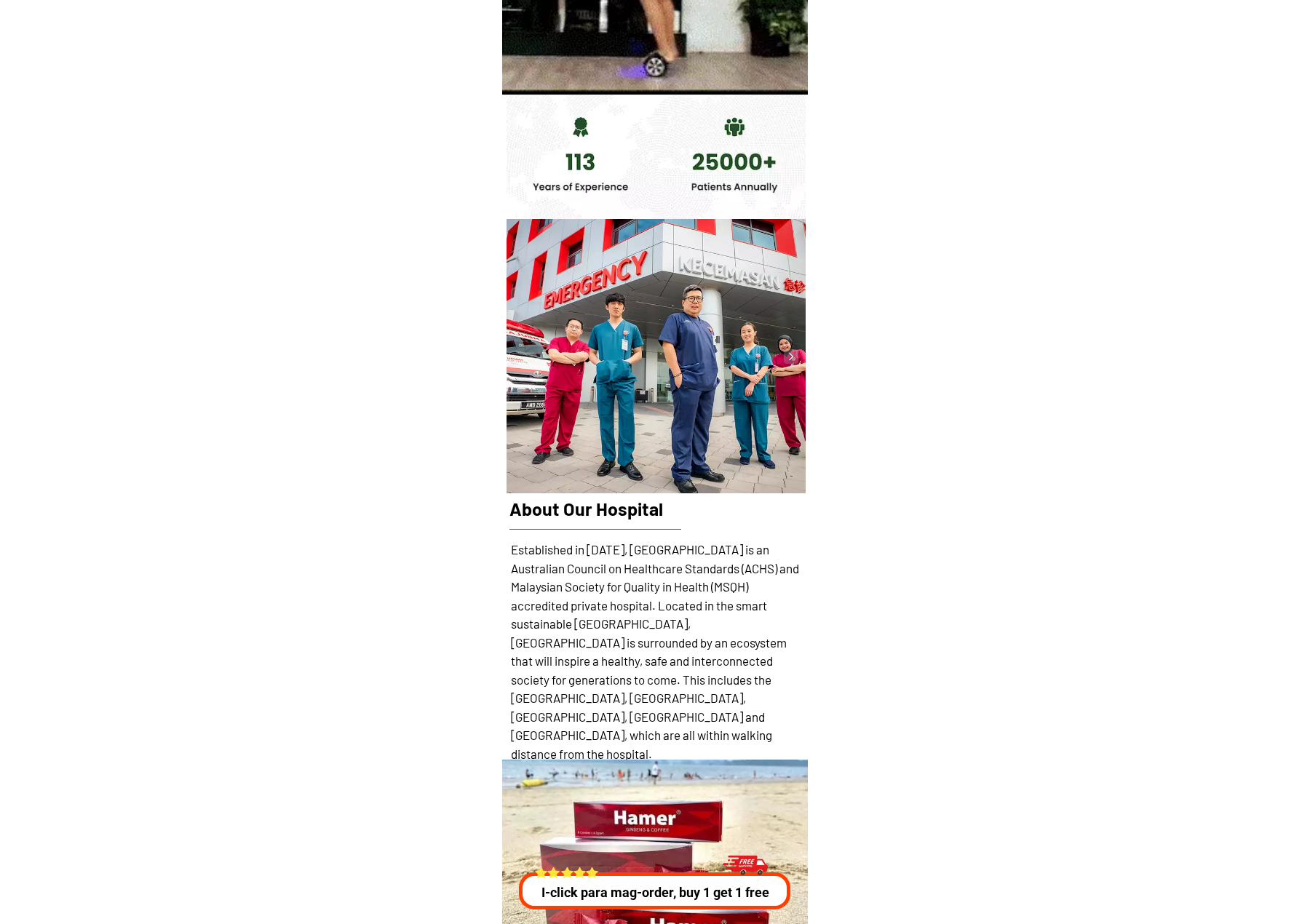
click at [592, 559] on h1 "Established in [DATE], [GEOGRAPHIC_DATA] is an Australian Council on Healthcare…" at bounding box center [656, 651] width 291 height 222
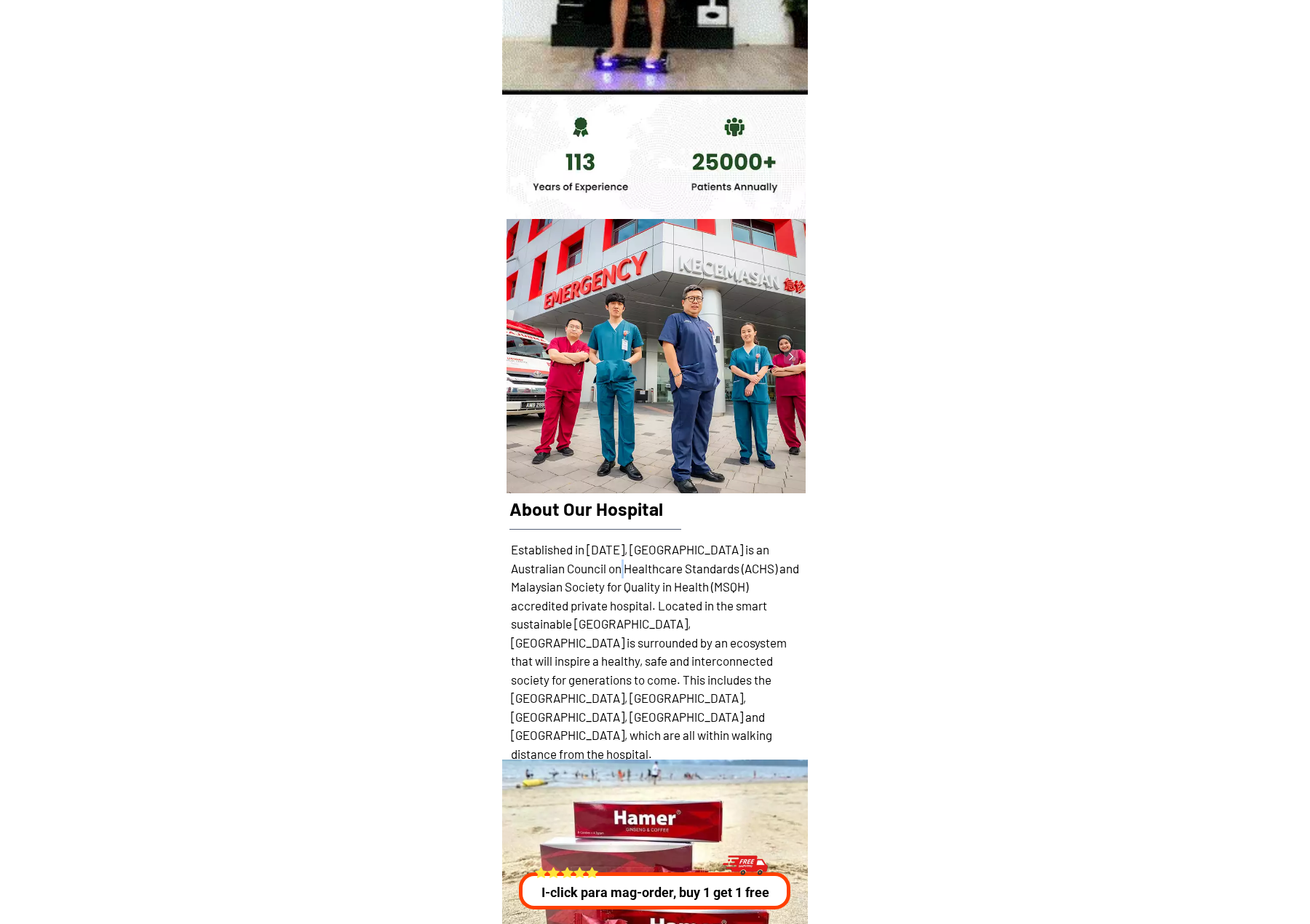
click at [592, 559] on h1 "Established in [DATE], [GEOGRAPHIC_DATA] is an Australian Council on Healthcare…" at bounding box center [656, 651] width 291 height 222
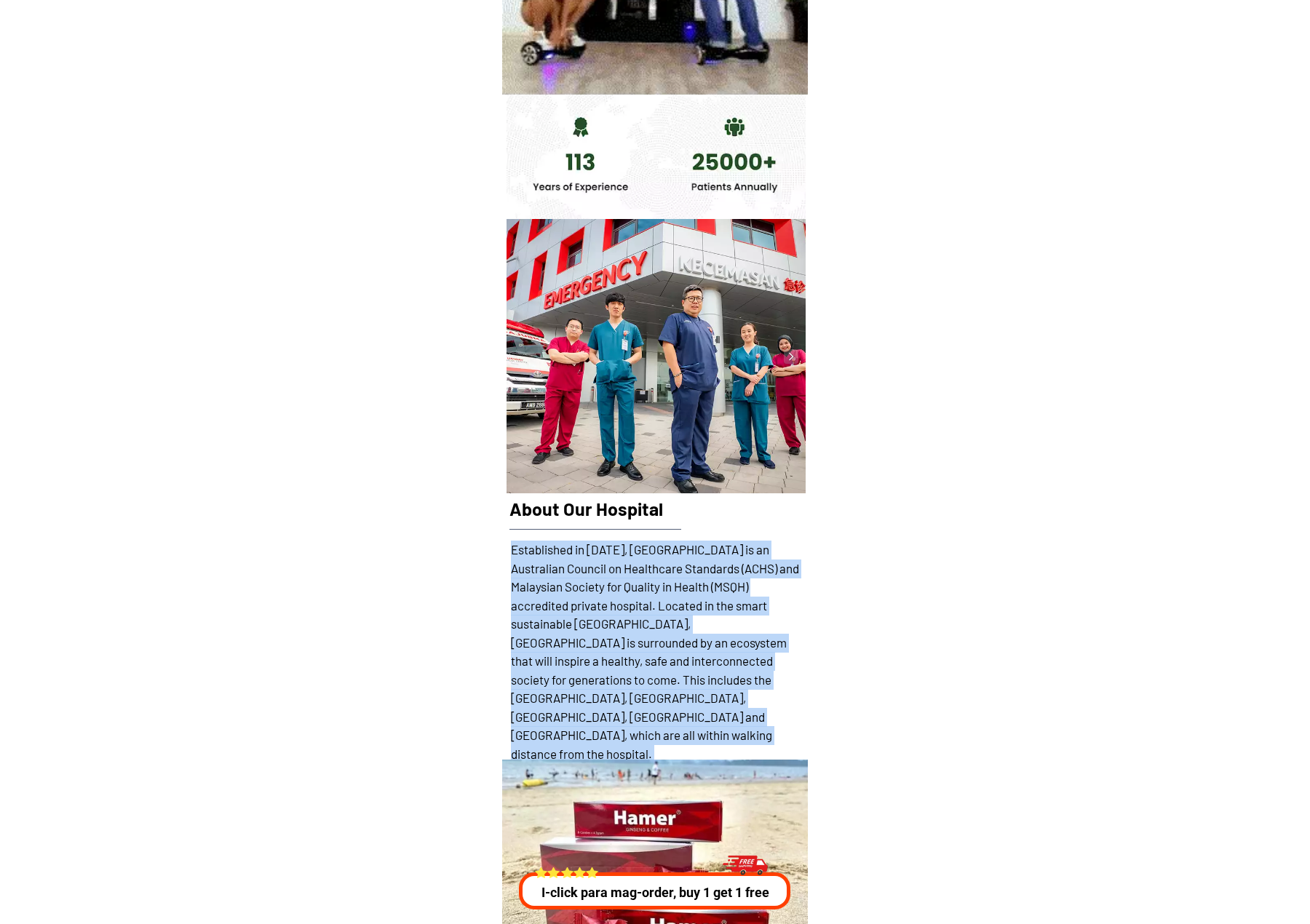
click at [592, 559] on h1 "Established in [DATE], [GEOGRAPHIC_DATA] is an Australian Council on Healthcare…" at bounding box center [656, 651] width 291 height 222
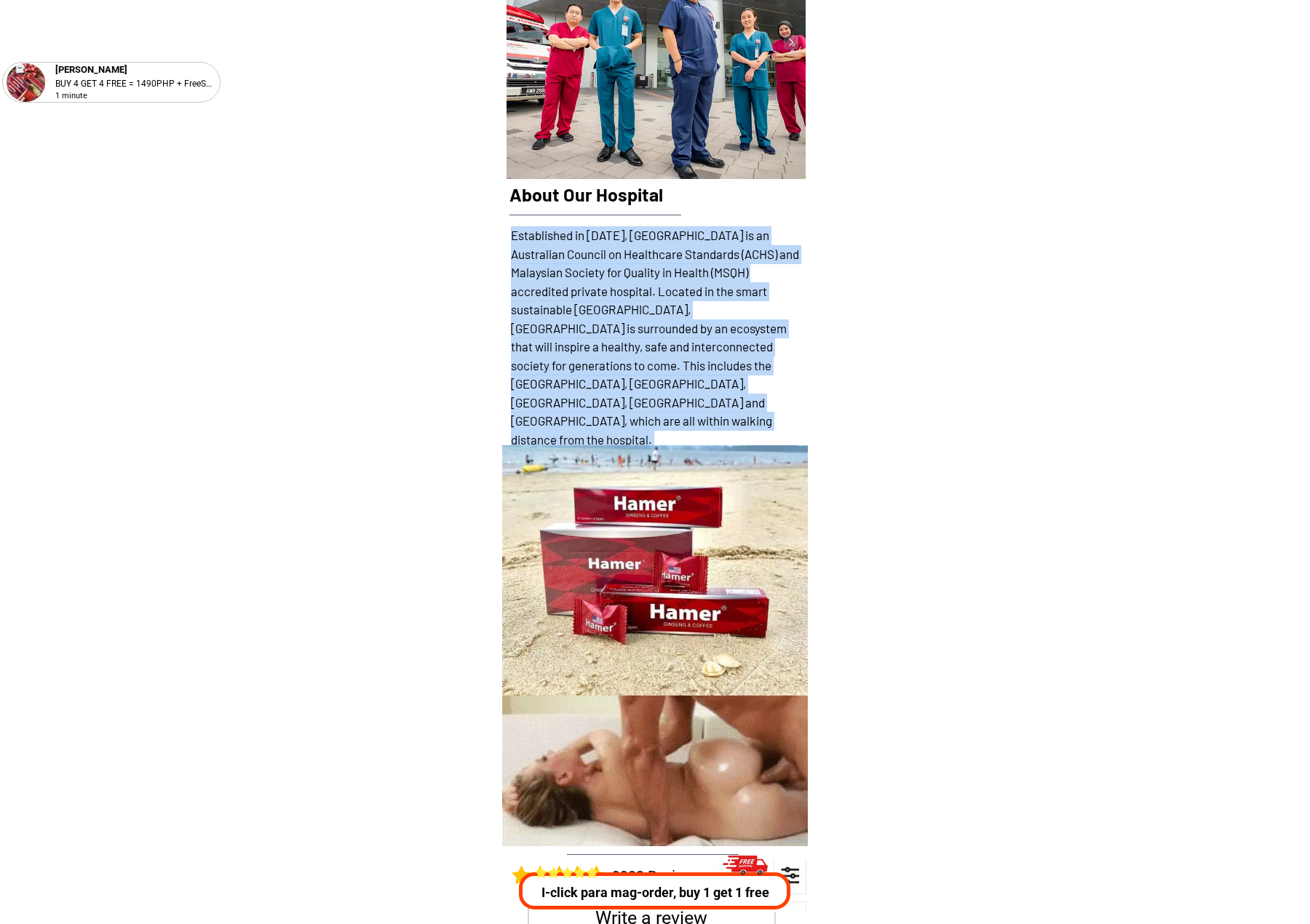
scroll to position [22541, 0]
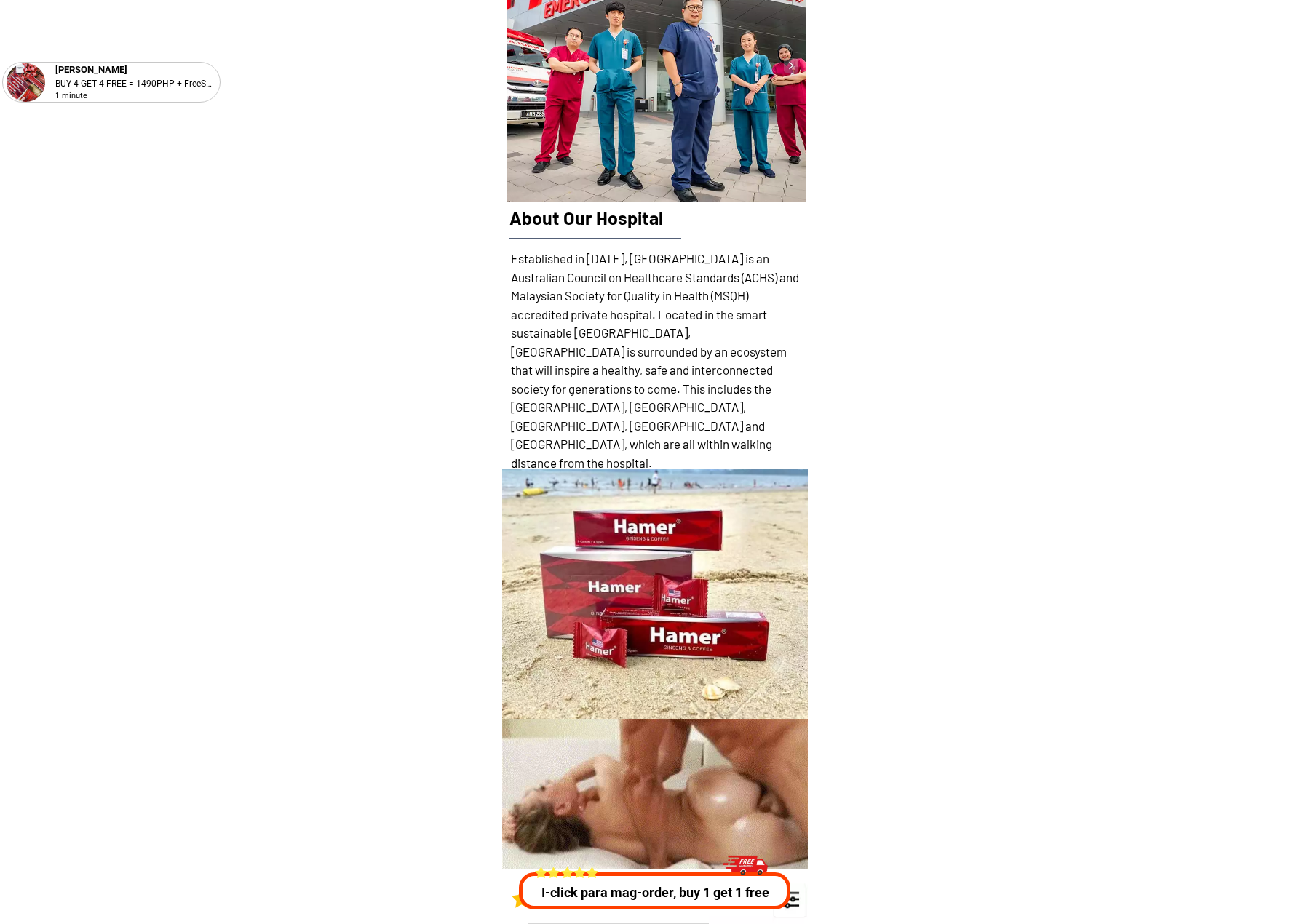
click at [507, 211] on div "About Our Hospital Established in [DATE], [GEOGRAPHIC_DATA] is an Australian Co…" at bounding box center [655, 136] width 306 height 666
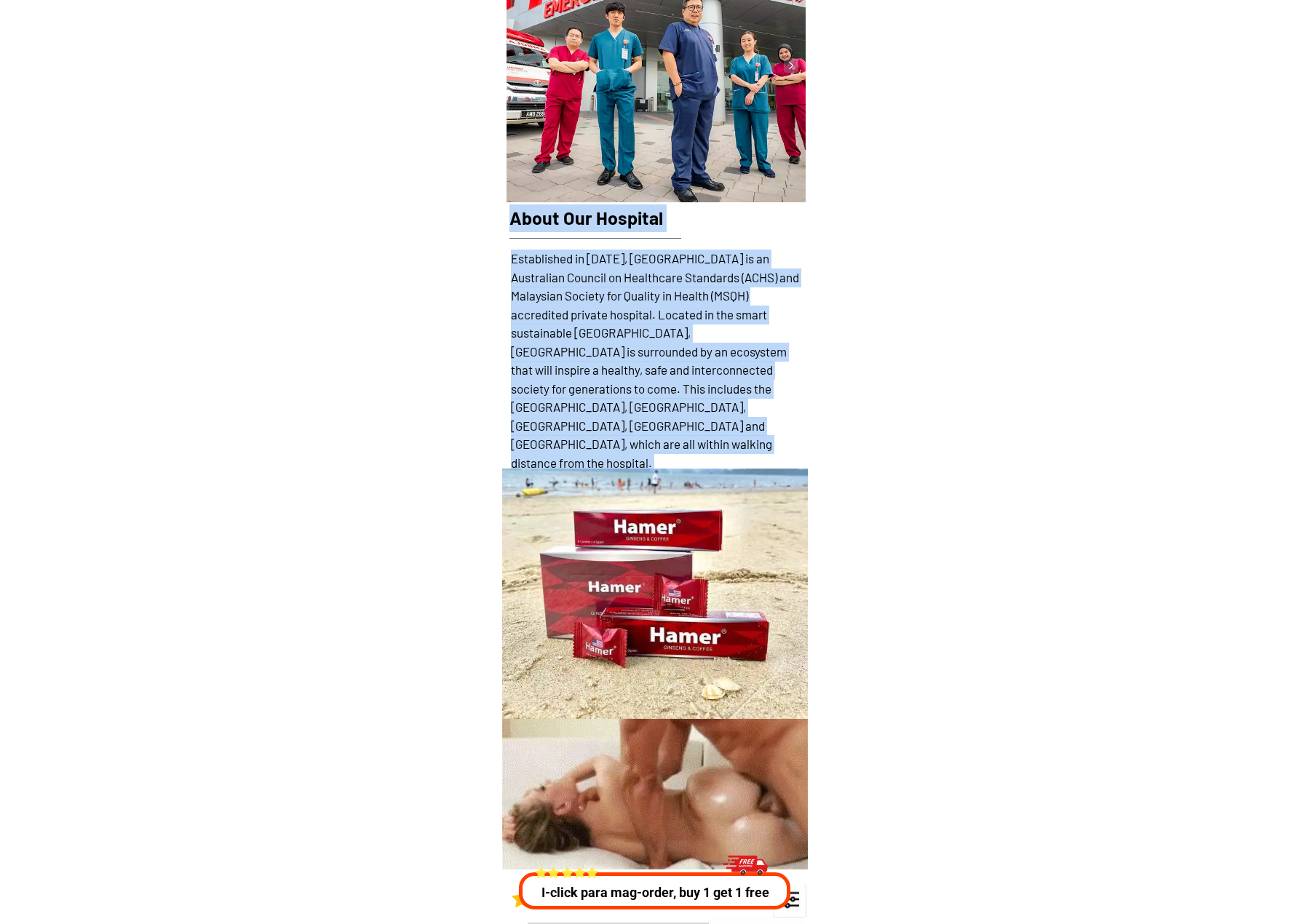
drag, startPoint x: 507, startPoint y: 211, endPoint x: 801, endPoint y: 451, distance: 379.5
click at [801, 451] on div "About Our Hospital Established in [DATE], [GEOGRAPHIC_DATA] is an Australian Co…" at bounding box center [655, 136] width 306 height 666
copy div "About Our Hospital Established in [DATE], [GEOGRAPHIC_DATA] is an Australian Co…"
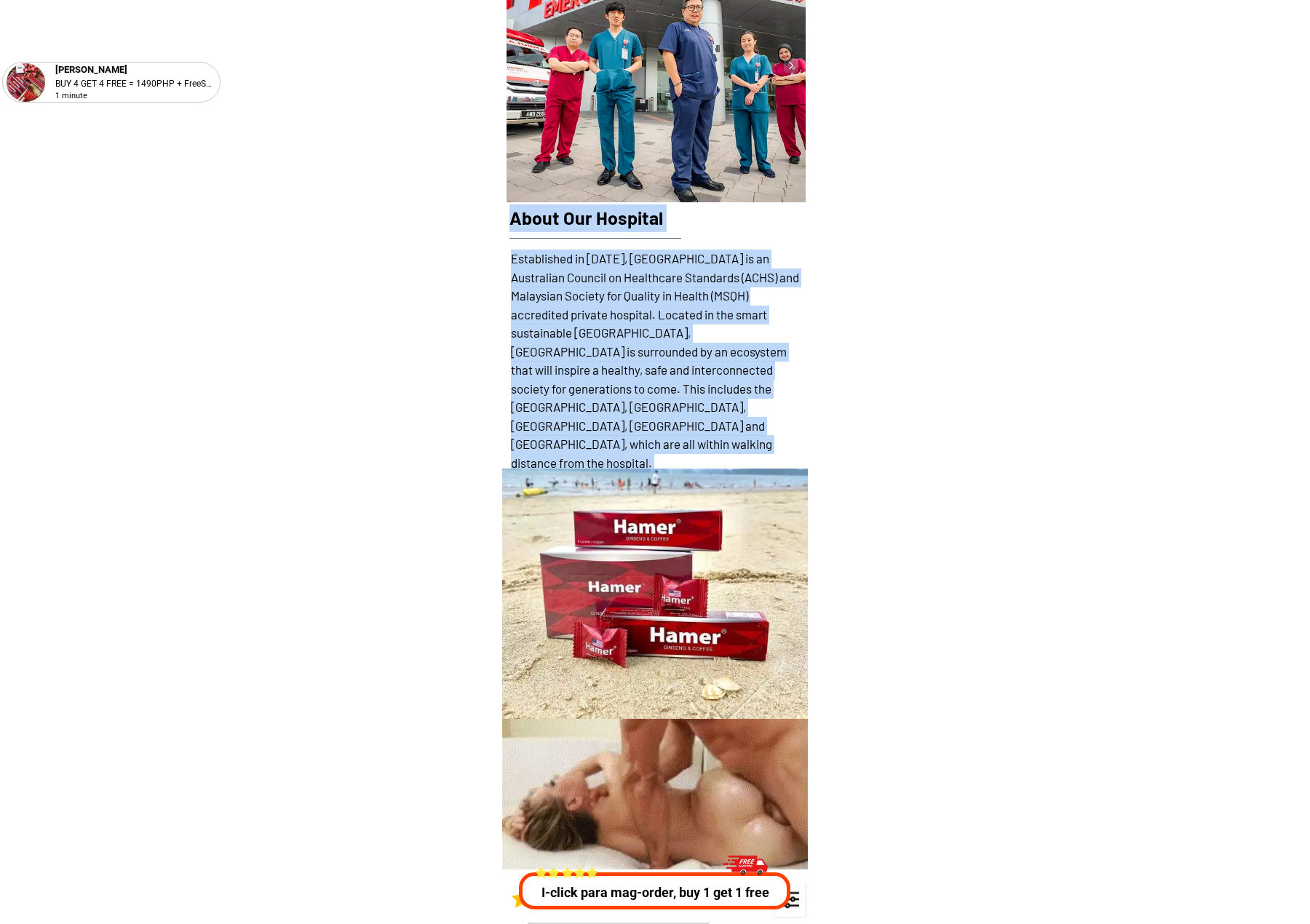
click at [574, 214] on h1 "About Our Hospital" at bounding box center [655, 218] width 291 height 27
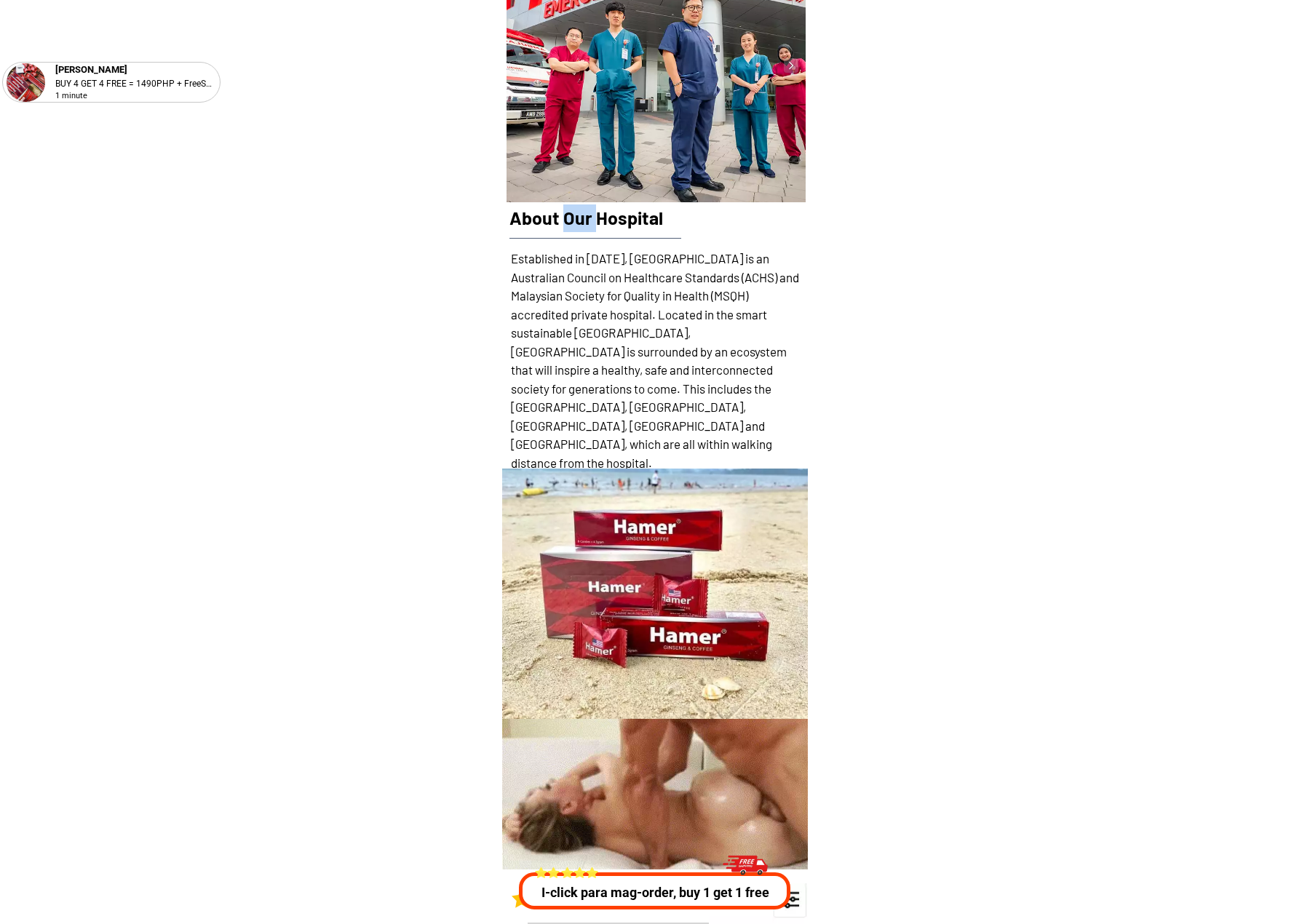
click at [574, 214] on h1 "About Our Hospital" at bounding box center [655, 218] width 291 height 27
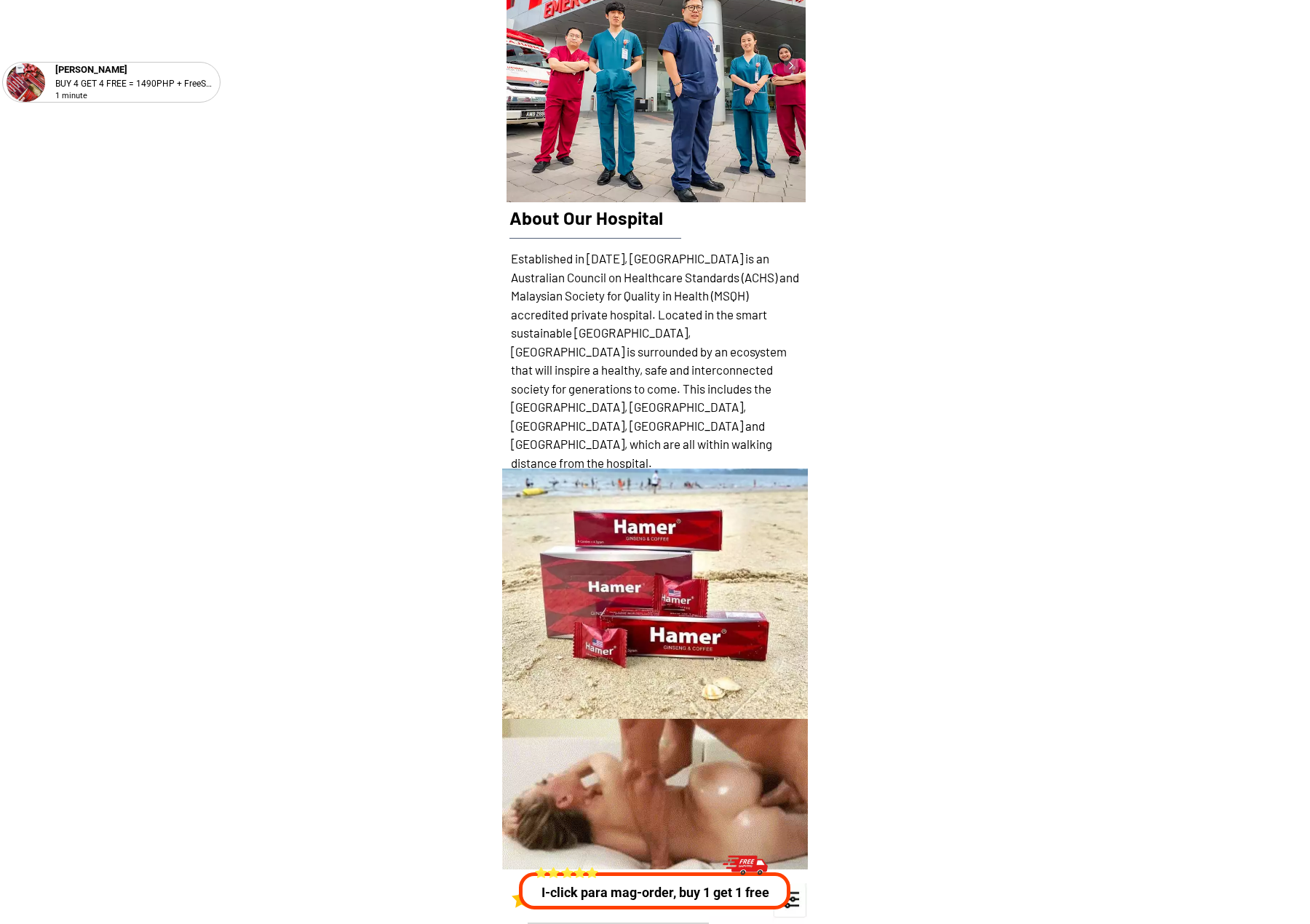
click at [587, 361] on h1 "Established in [DATE], [GEOGRAPHIC_DATA] is an Australian Council on Healthcare…" at bounding box center [656, 361] width 291 height 222
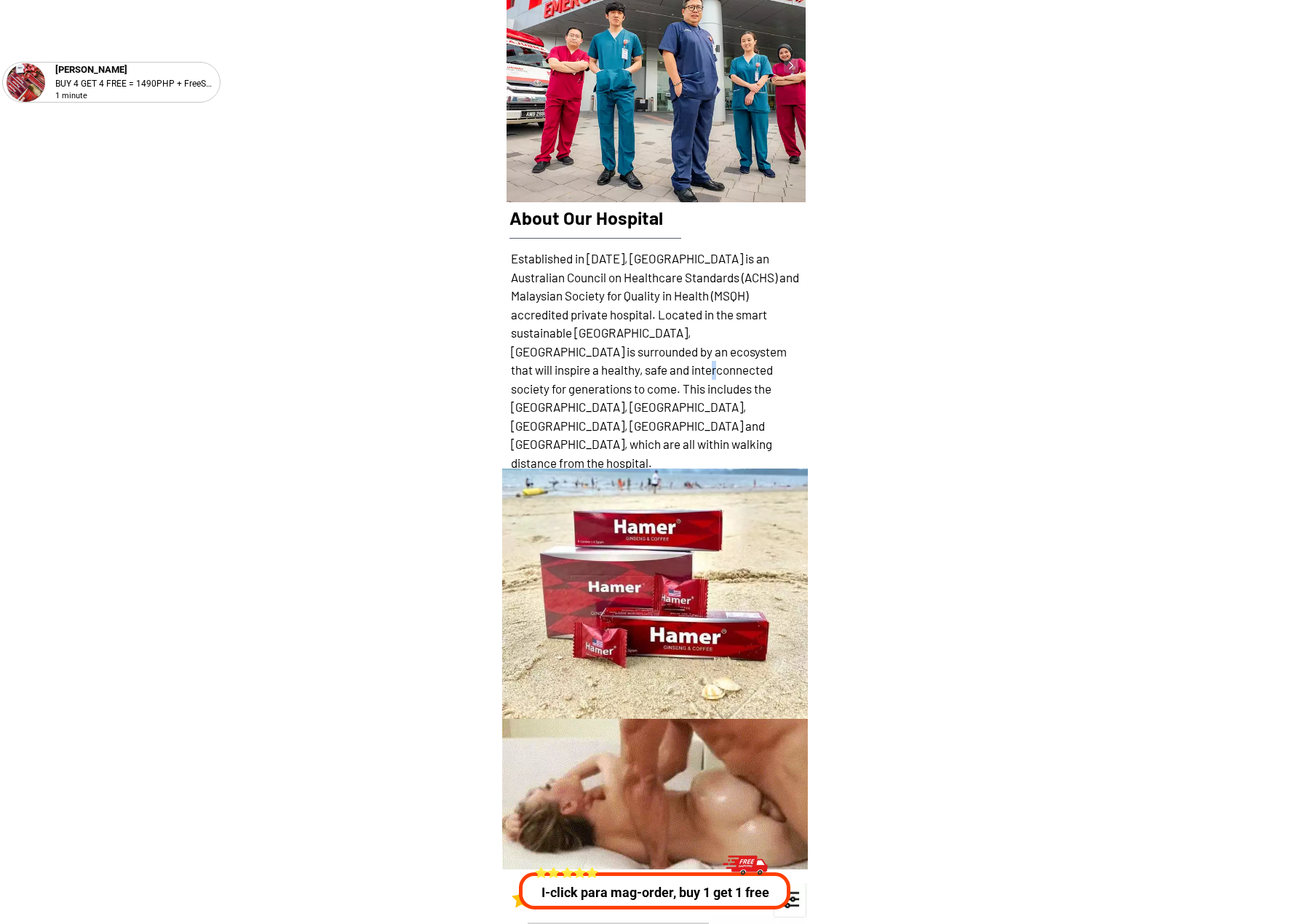
click at [587, 361] on h1 "Established in [DATE], [GEOGRAPHIC_DATA] is an Australian Council on Healthcare…" at bounding box center [656, 361] width 291 height 222
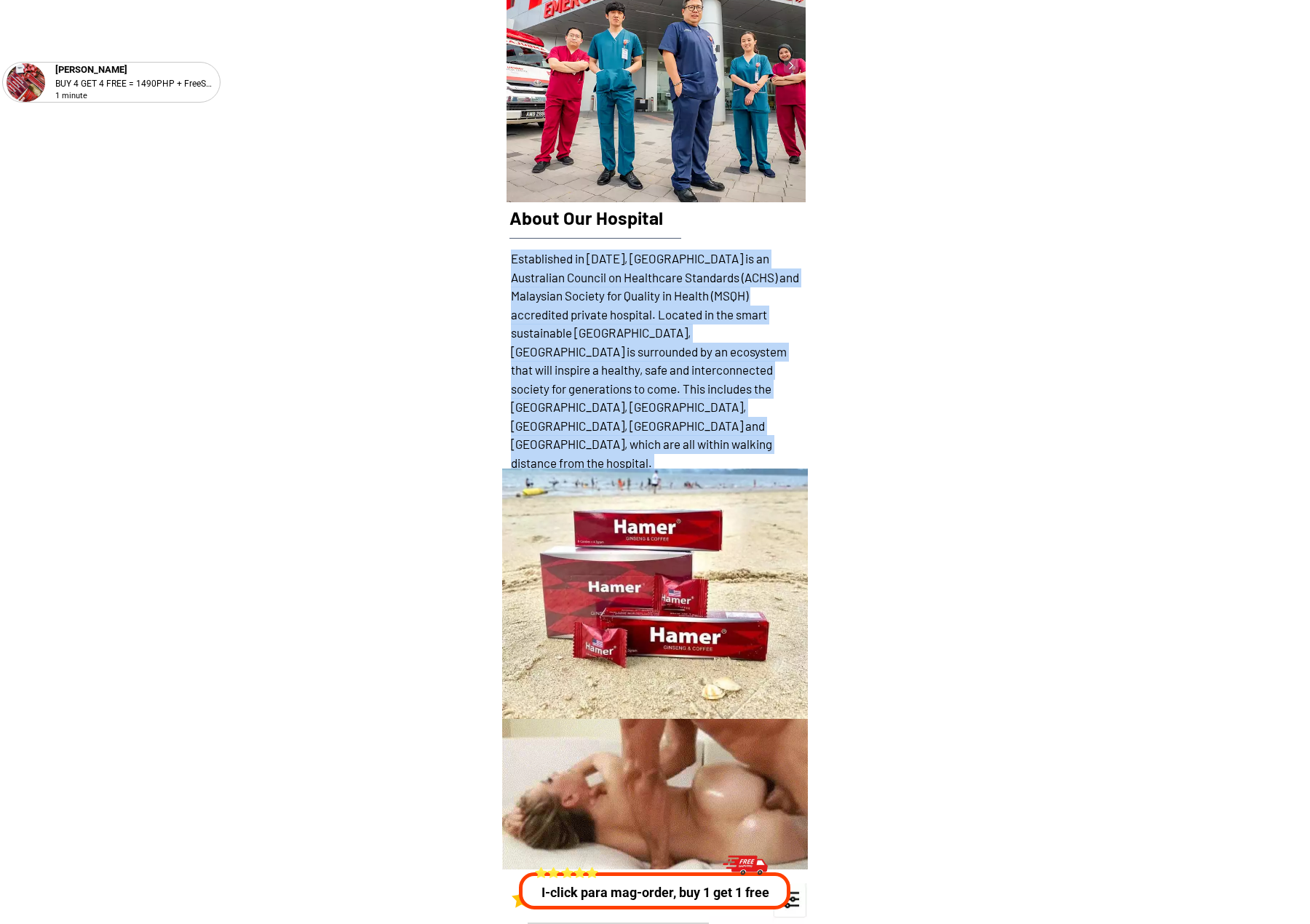
click at [587, 361] on h1 "Established in [DATE], [GEOGRAPHIC_DATA] is an Australian Council on Healthcare…" at bounding box center [656, 361] width 291 height 222
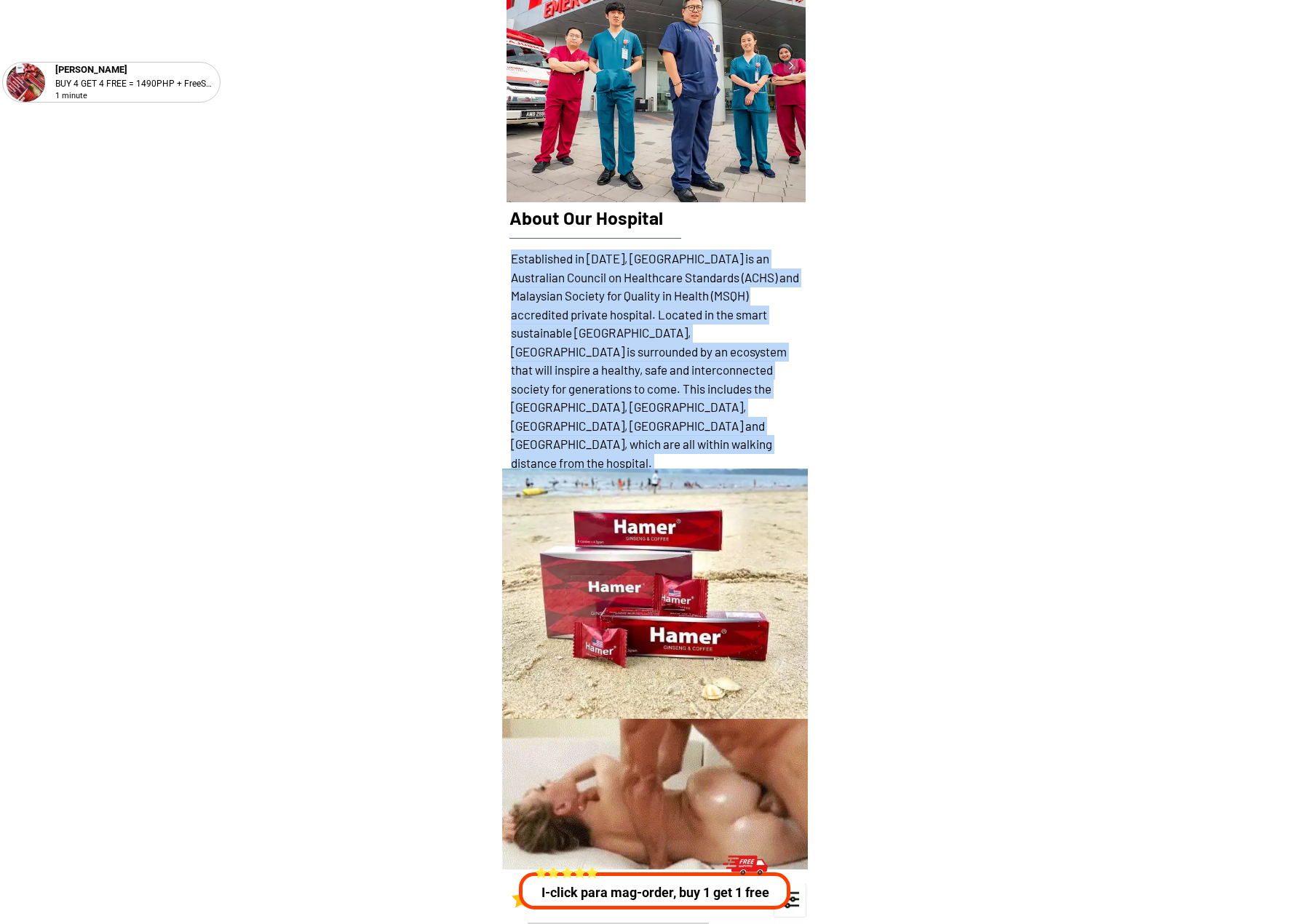
copy h1 "Established in [DATE], [GEOGRAPHIC_DATA] is an Australian Council on Healthcare…"
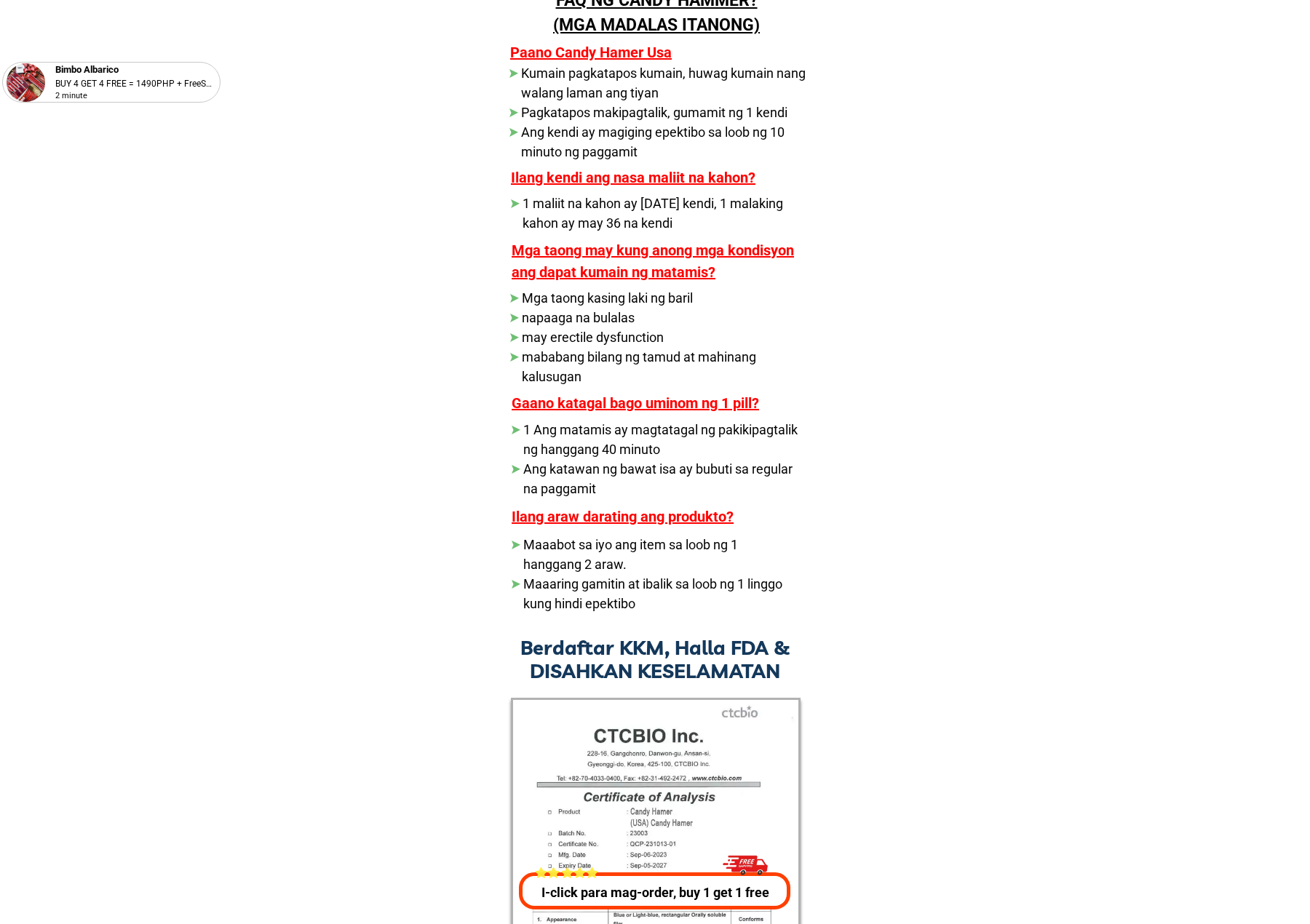
scroll to position [25257, 0]
